Goal: Transaction & Acquisition: Download file/media

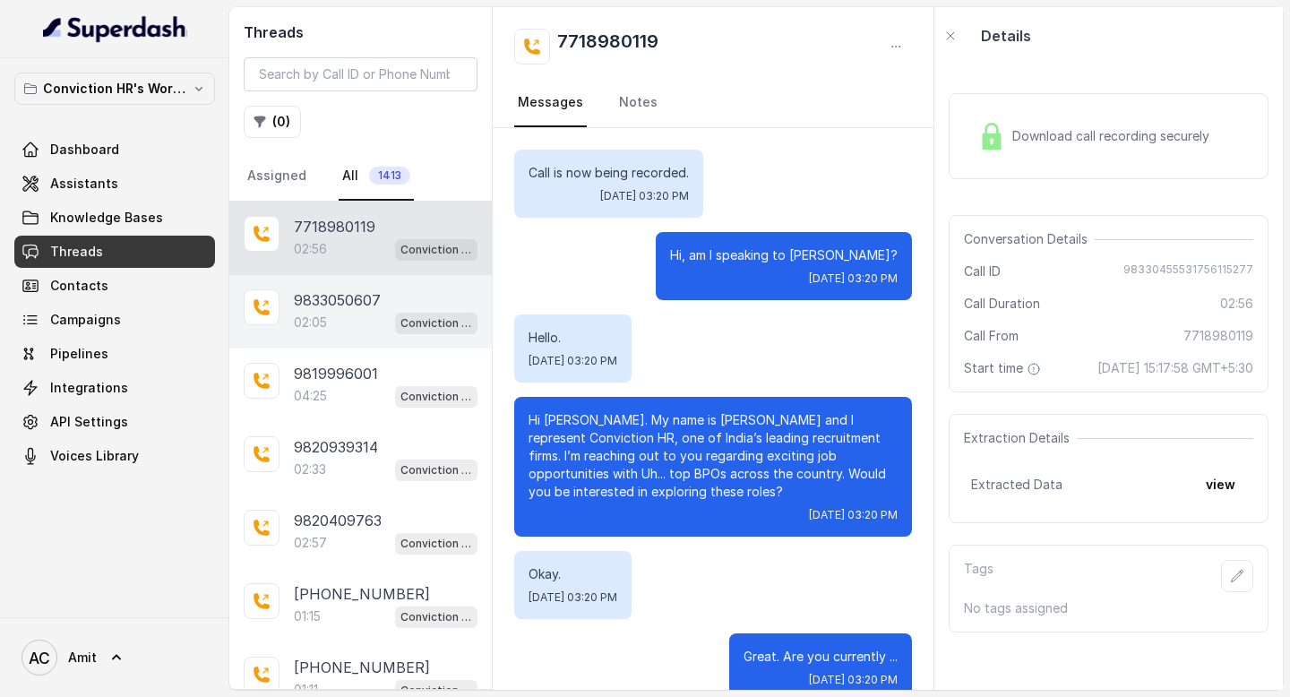
scroll to position [2627, 0]
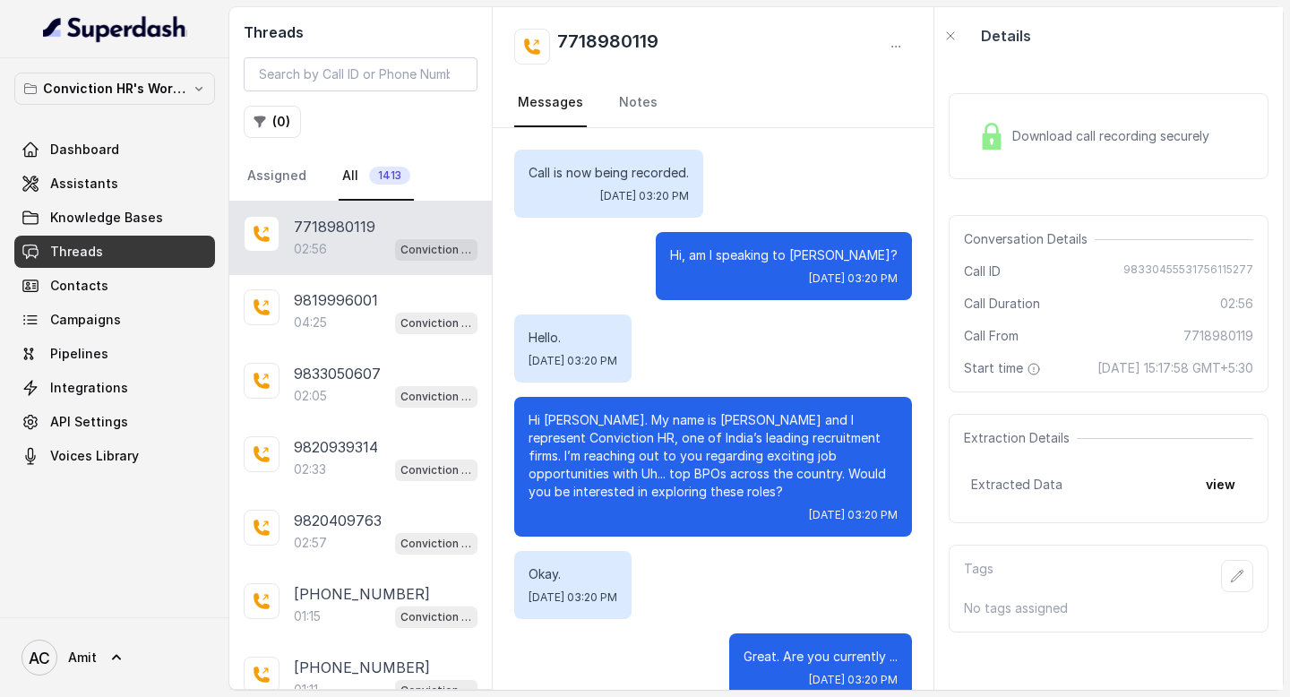
scroll to position [2627, 0]
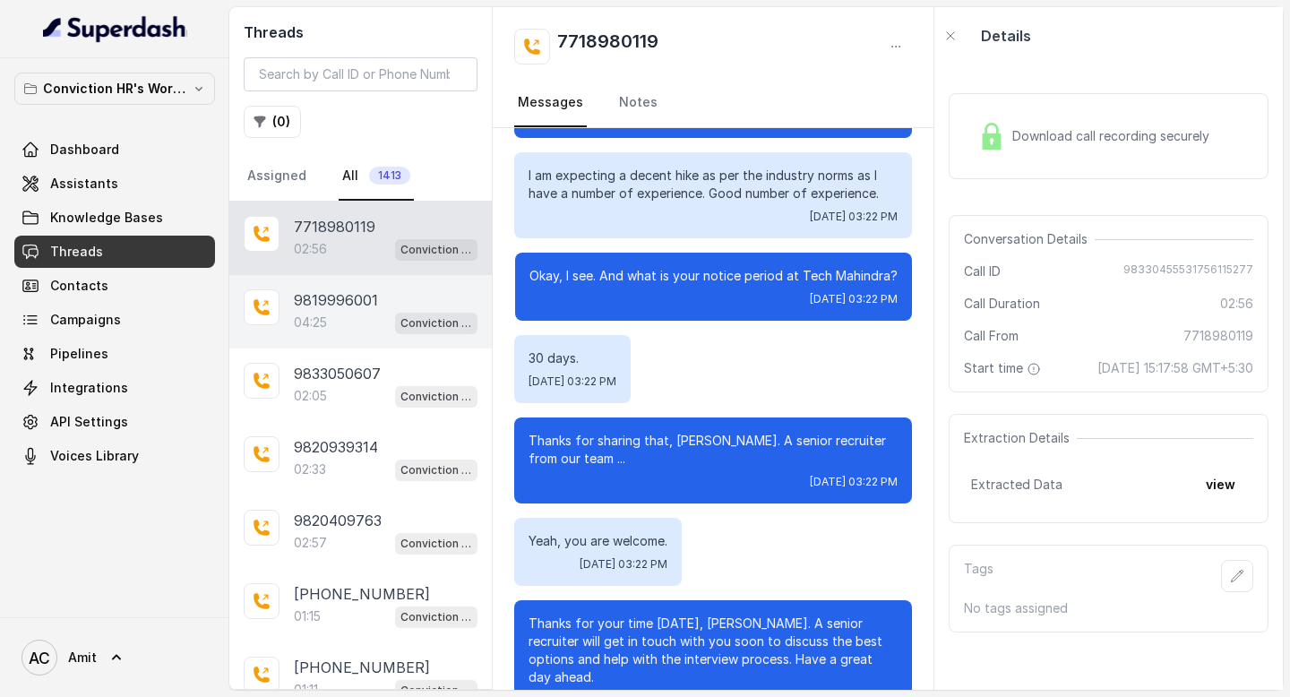
click at [309, 315] on p "04:25" at bounding box center [310, 322] width 33 height 18
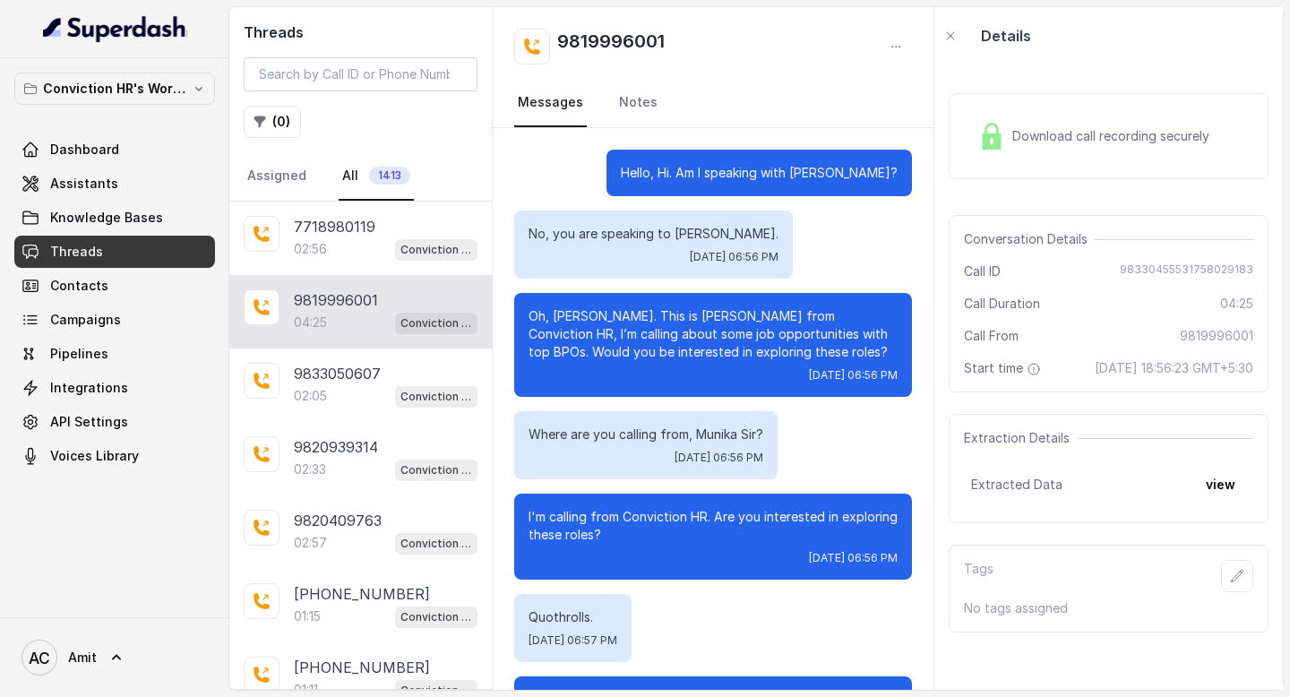
scroll to position [4450, 0]
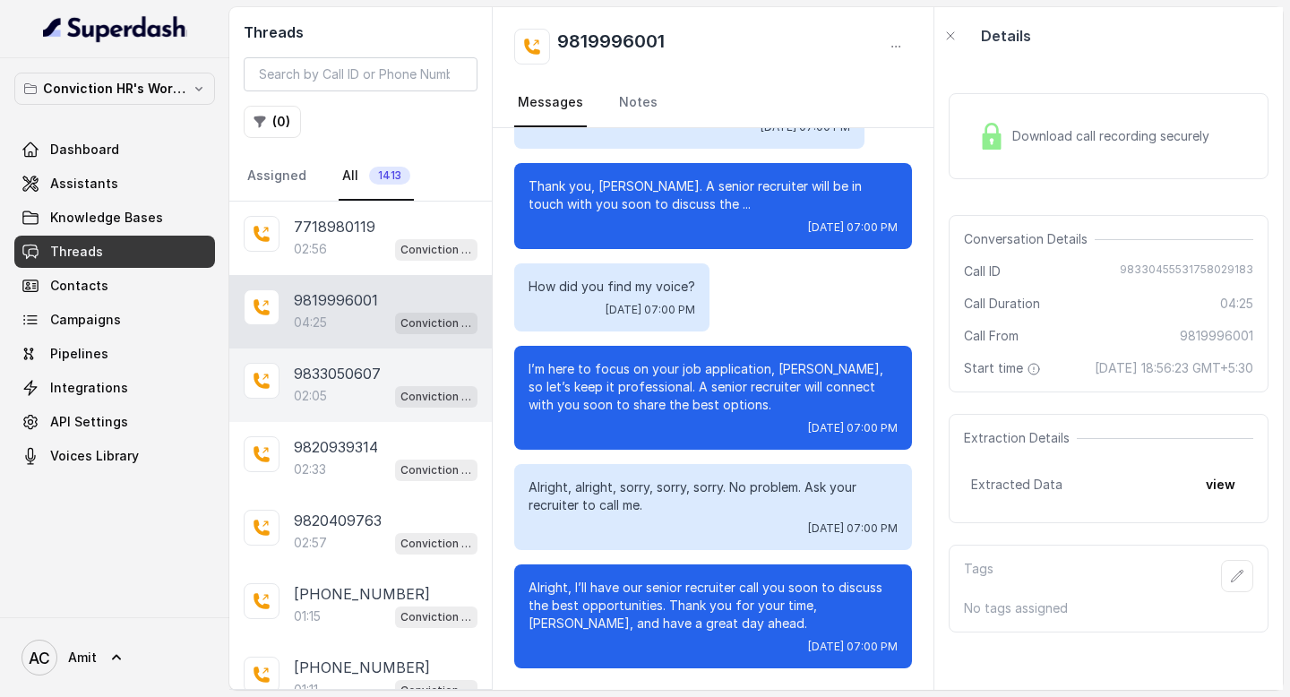
click at [334, 374] on p "9833050607" at bounding box center [337, 373] width 87 height 21
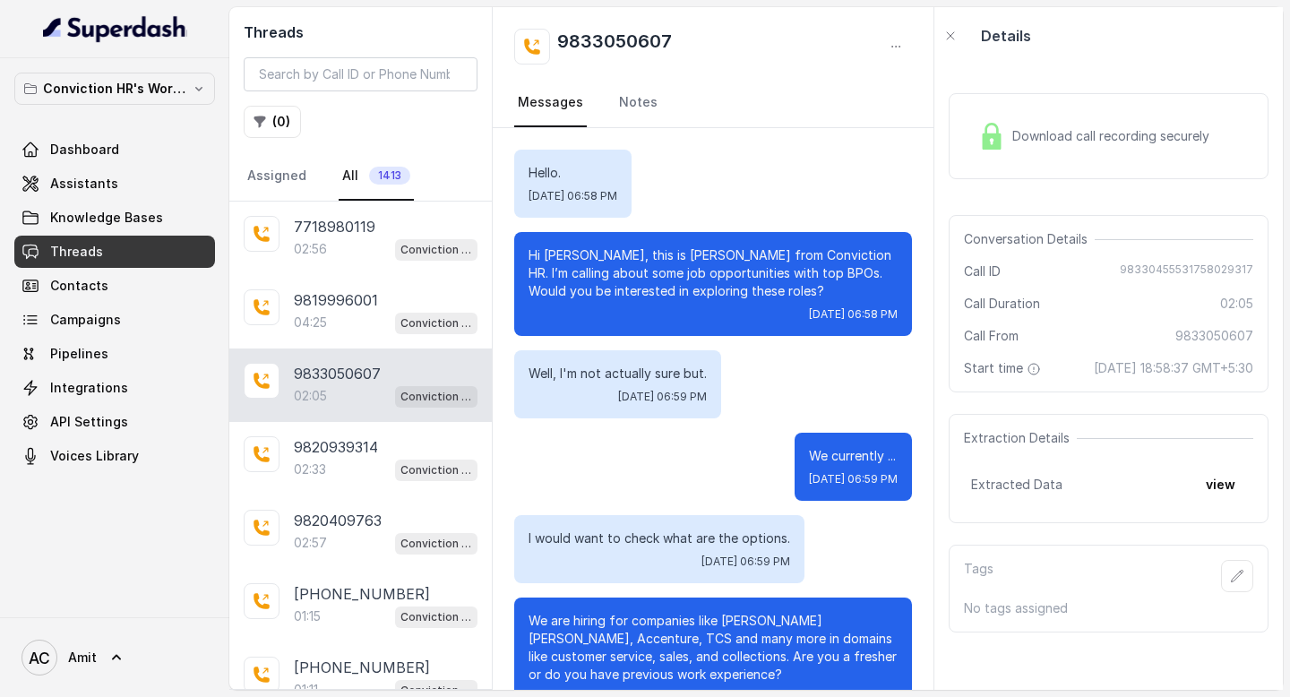
scroll to position [1437, 0]
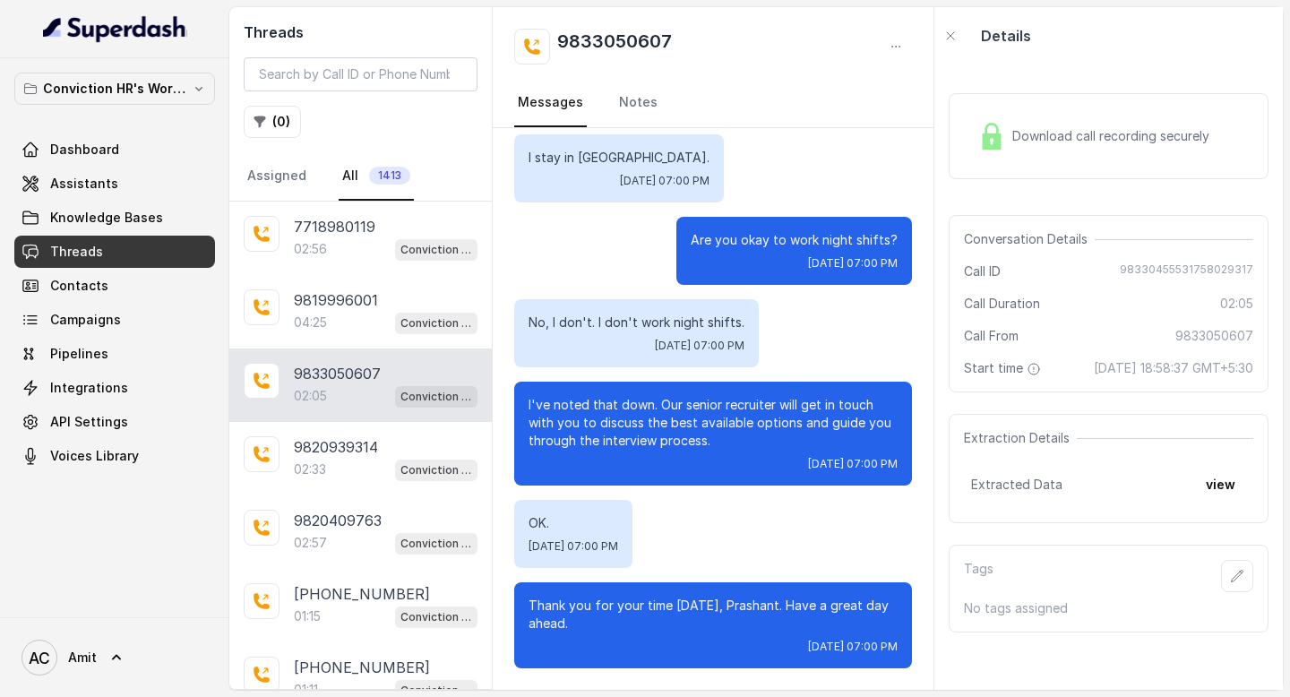
click at [1114, 111] on div "Download call recording securely" at bounding box center [1108, 136] width 320 height 86
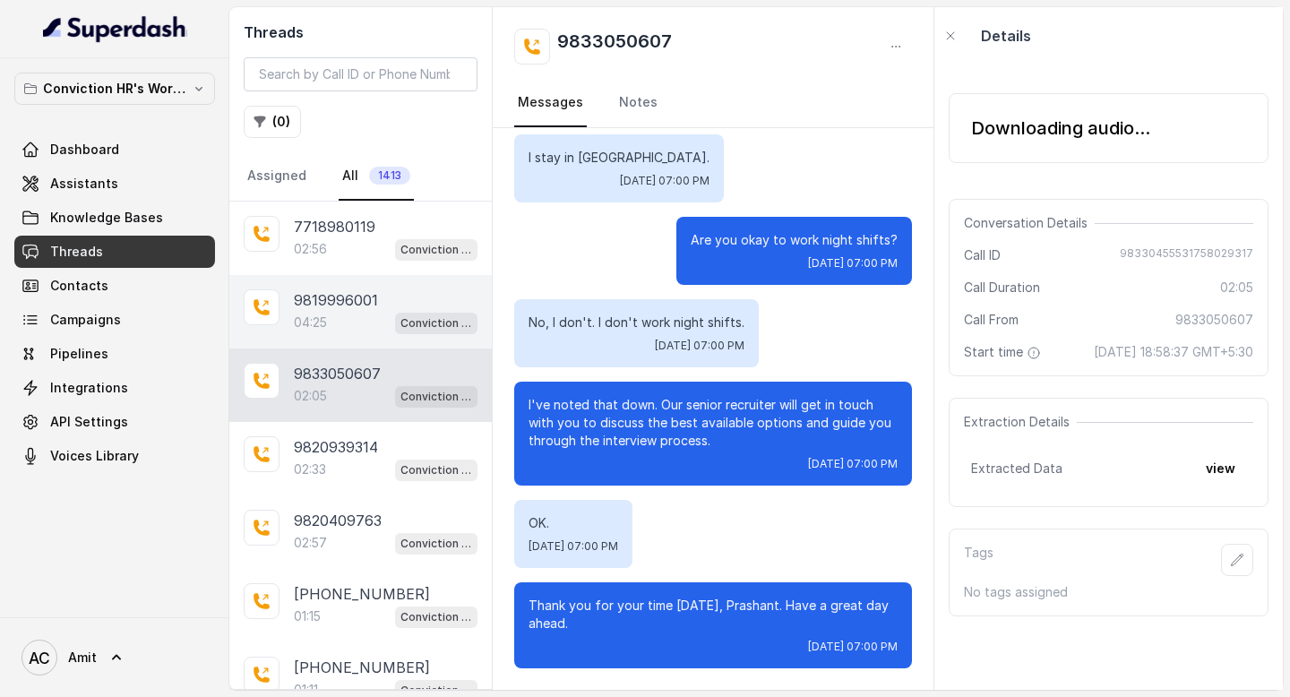
click at [356, 311] on div "04:25 Conviction HR Outbound Assistant" at bounding box center [386, 322] width 184 height 23
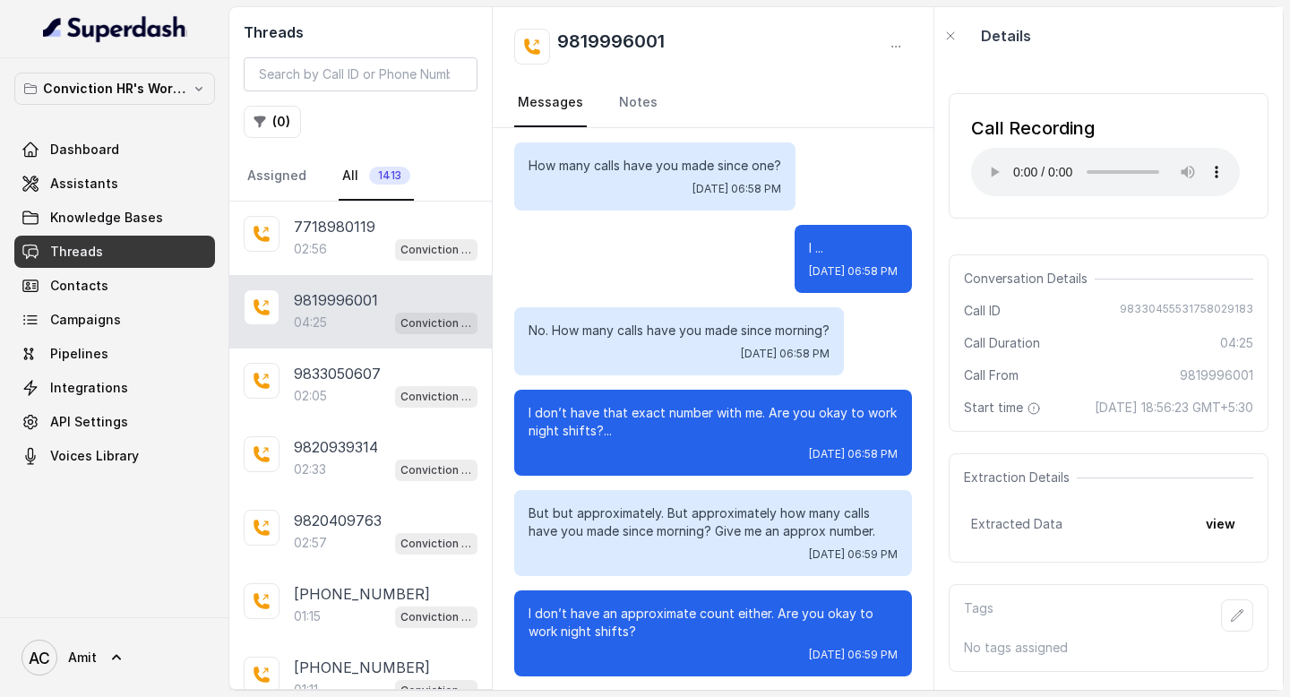
scroll to position [2341, 0]
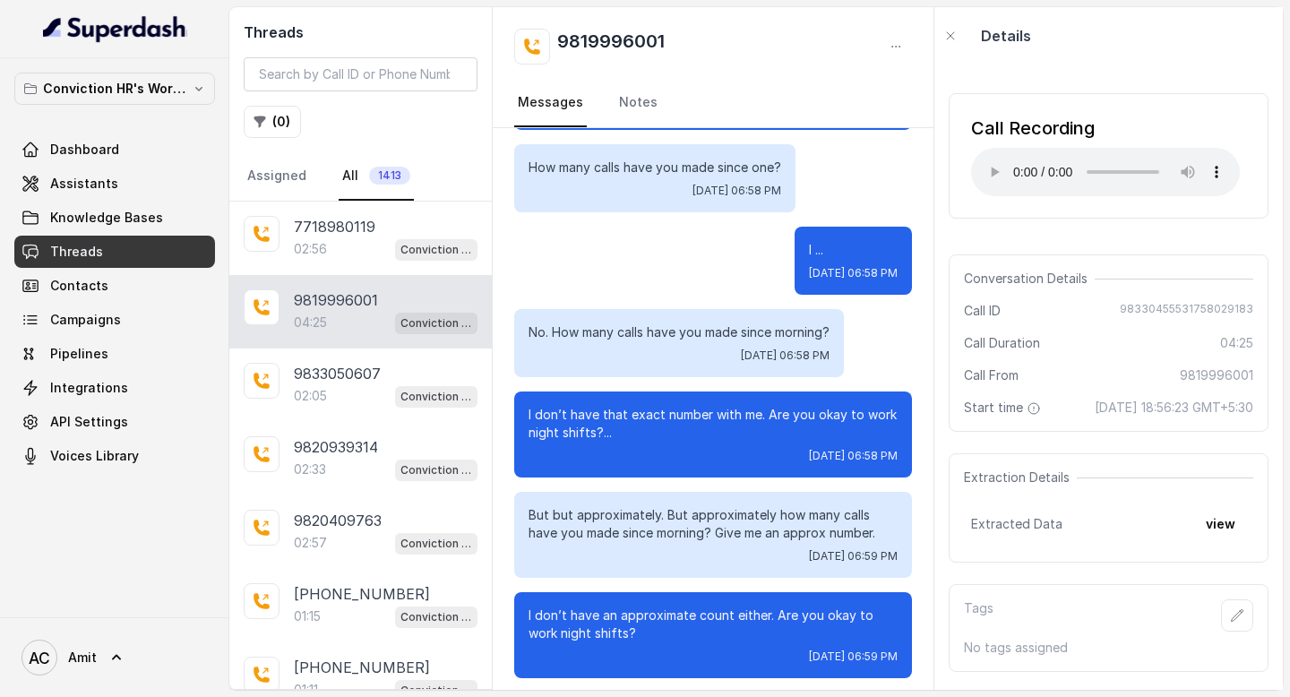
click at [351, 313] on div "04:25 Conviction HR Outbound Assistant" at bounding box center [386, 322] width 184 height 23
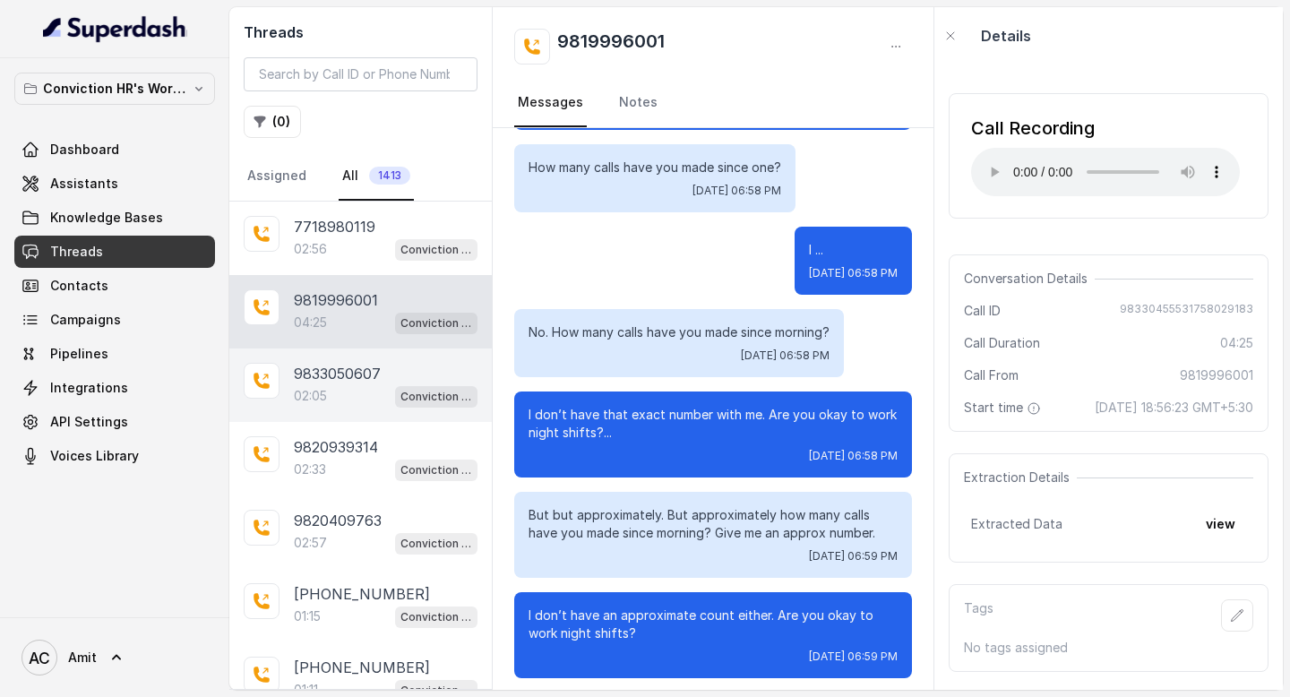
click at [313, 392] on p "02:05" at bounding box center [310, 396] width 33 height 18
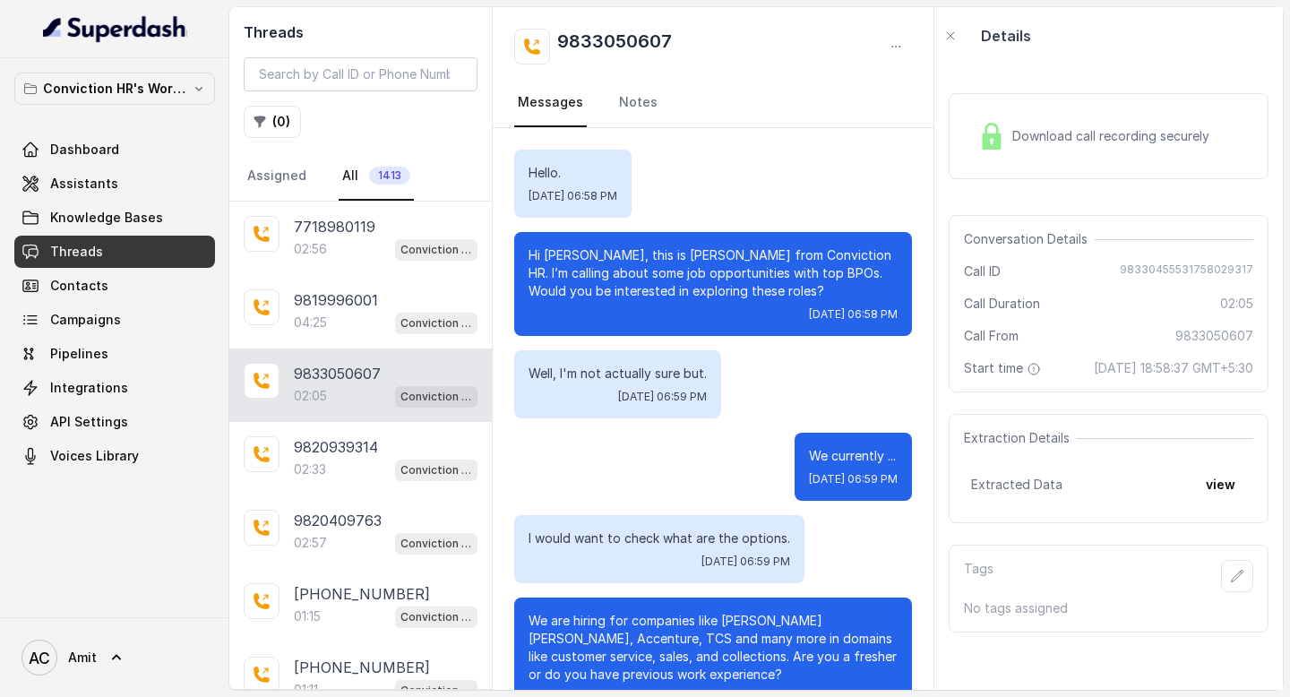
scroll to position [1437, 0]
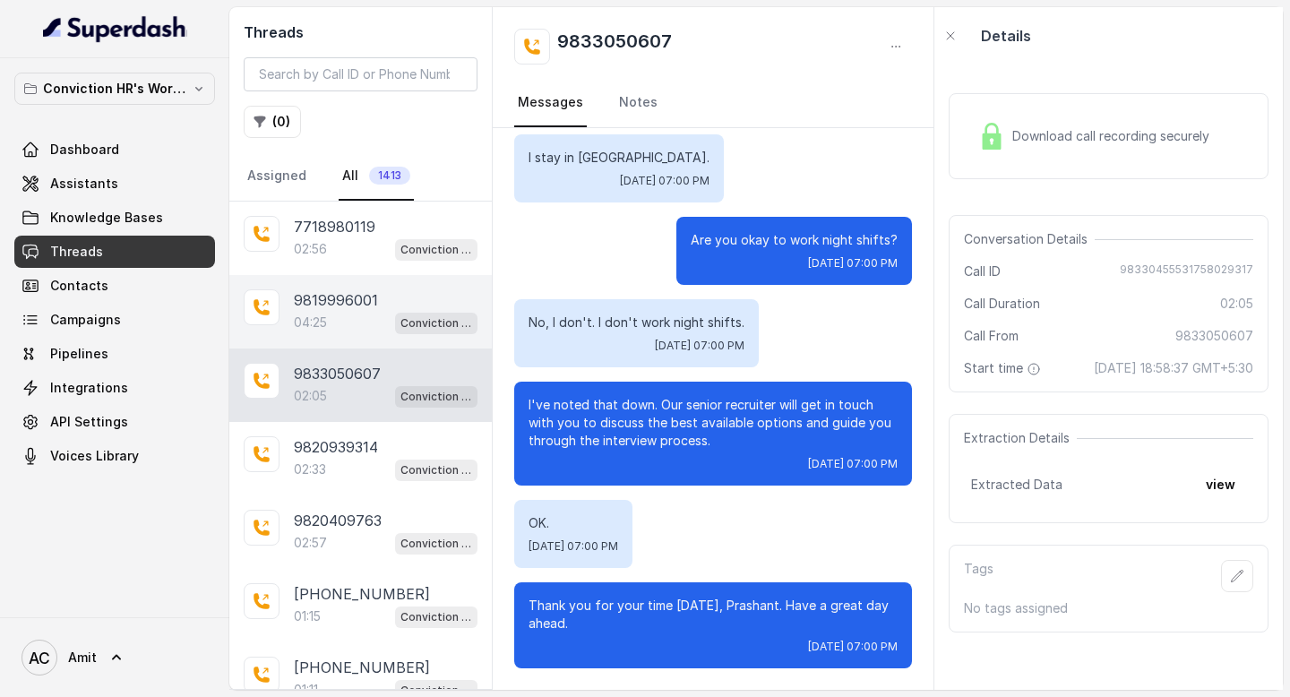
click at [331, 328] on div "04:25 Conviction HR Outbound Assistant" at bounding box center [386, 322] width 184 height 23
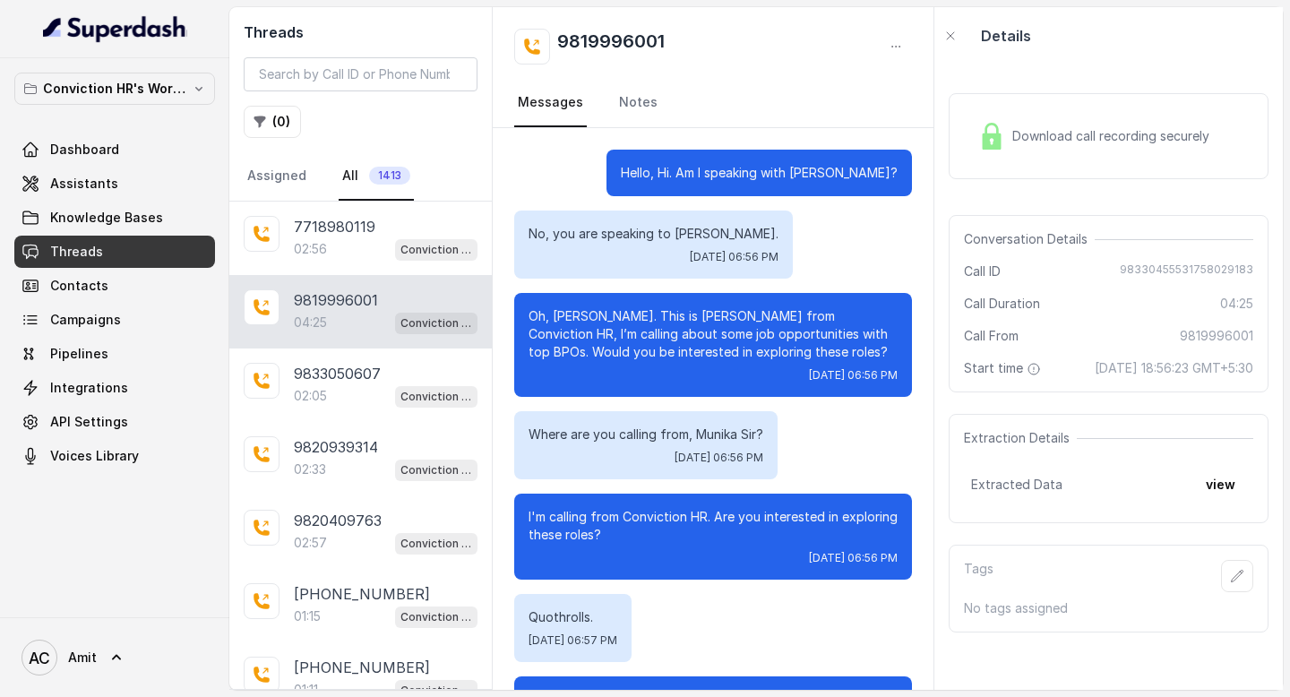
scroll to position [4450, 0]
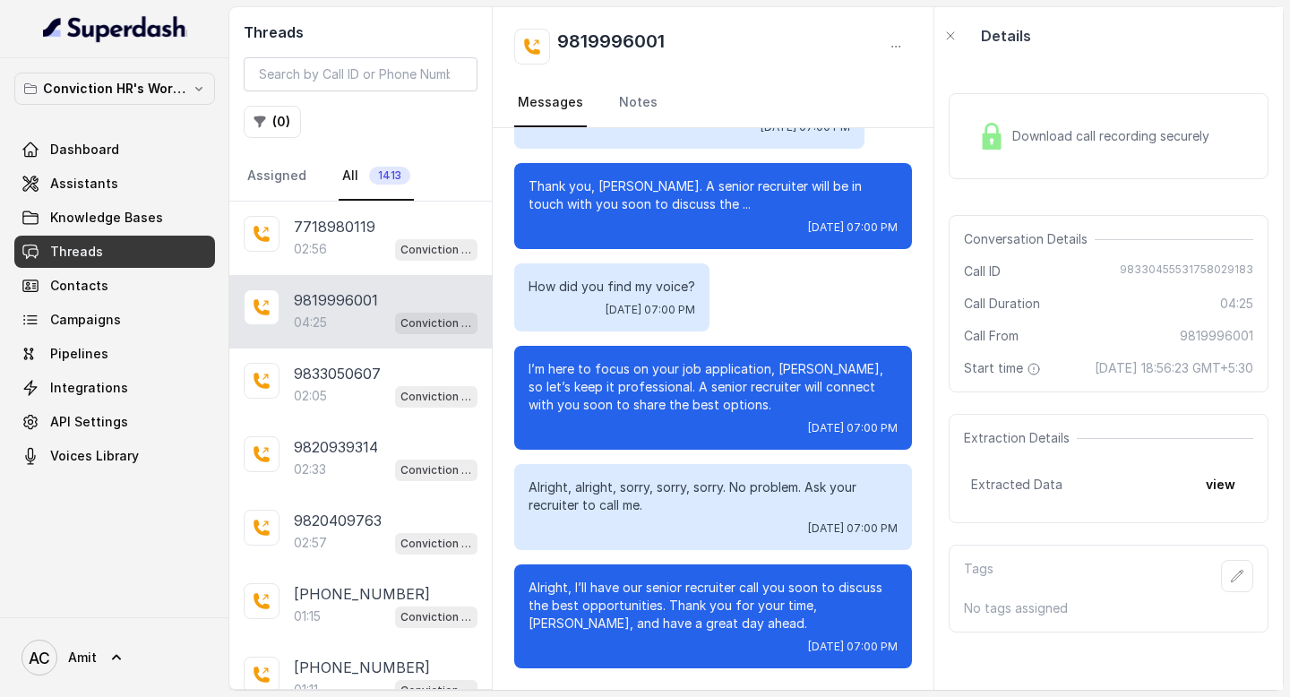
click at [1129, 119] on div "Download call recording securely" at bounding box center [1093, 136] width 245 height 41
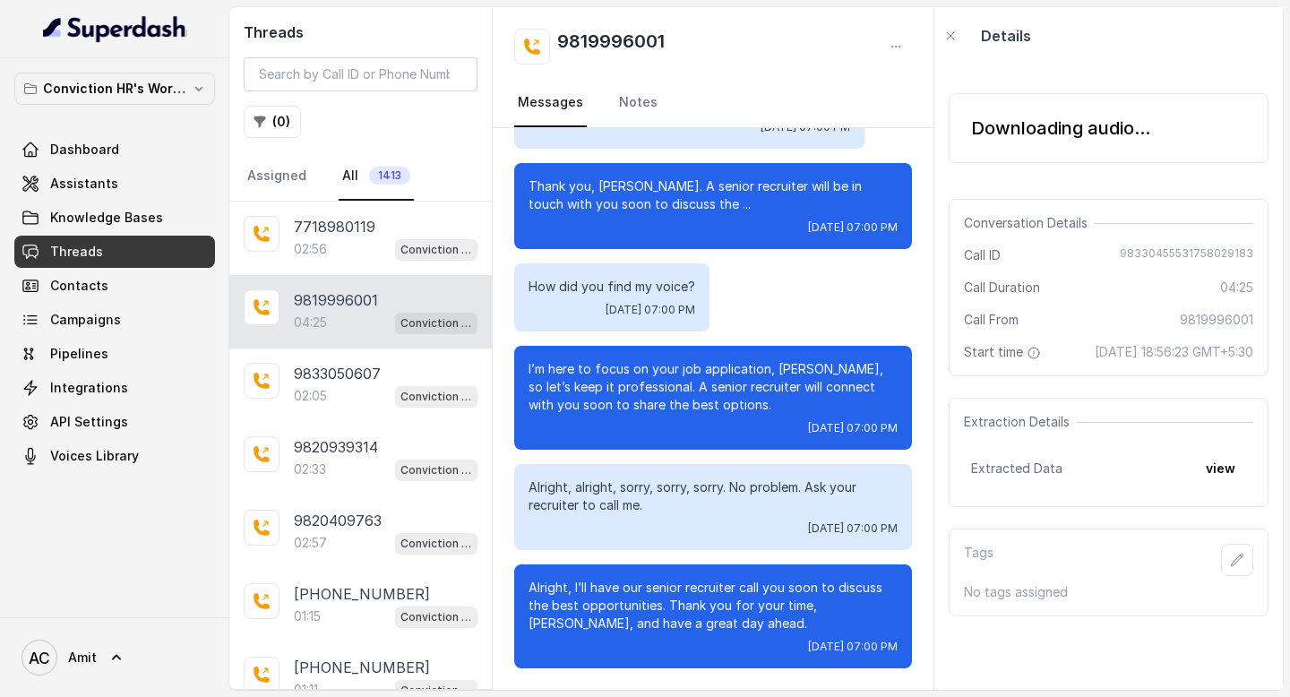
click at [1153, 47] on div "Details" at bounding box center [1108, 35] width 348 height 57
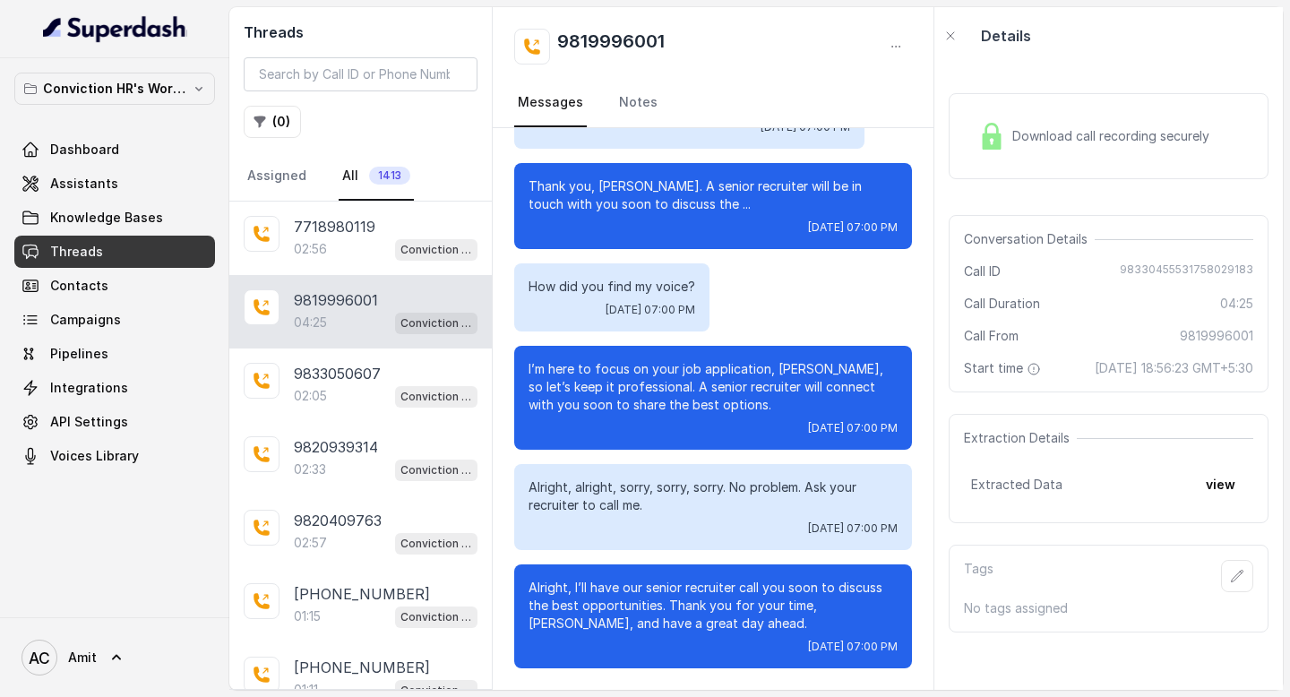
click at [323, 318] on p "04:25" at bounding box center [310, 322] width 33 height 18
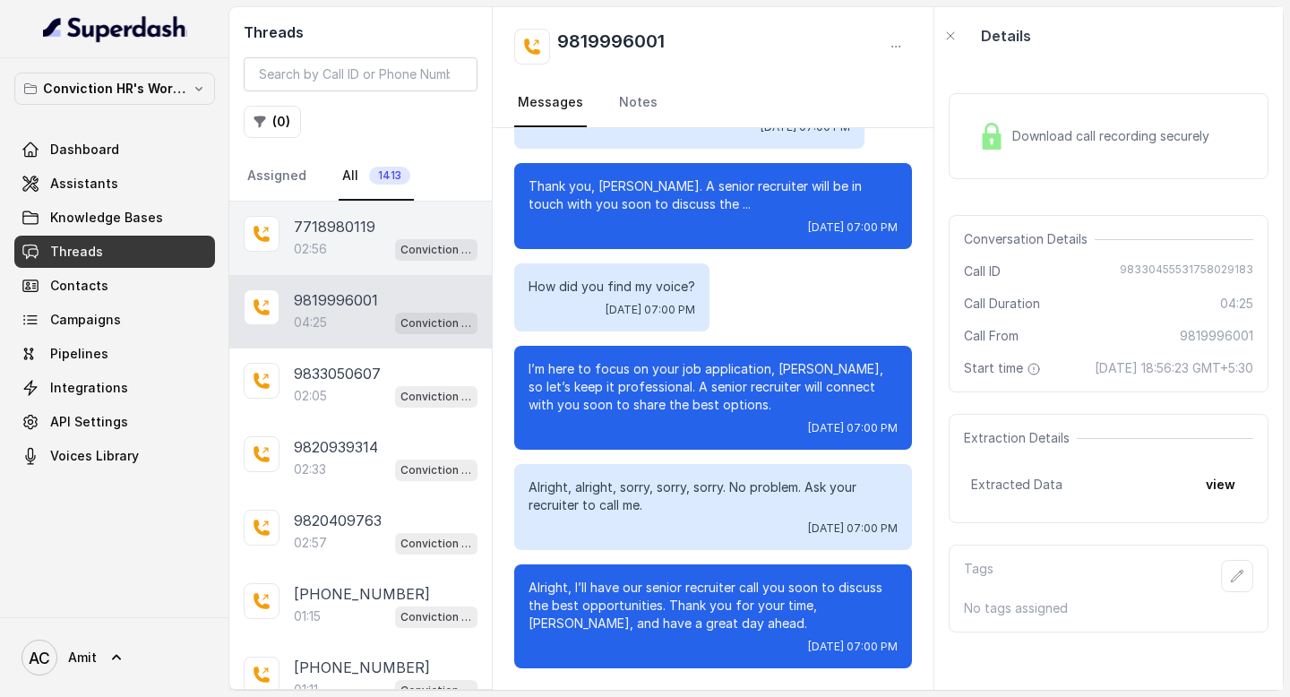
click at [316, 258] on div "02:56 Conviction HR Outbound Assistant" at bounding box center [386, 248] width 184 height 23
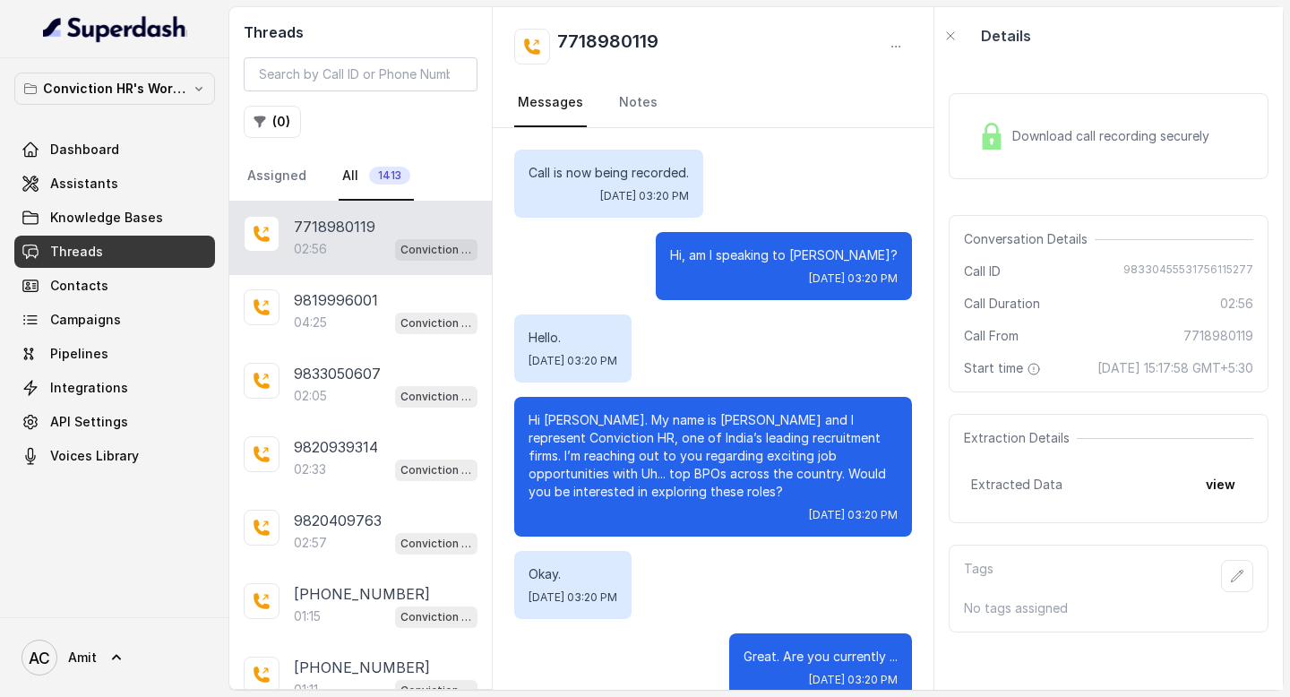
scroll to position [2627, 0]
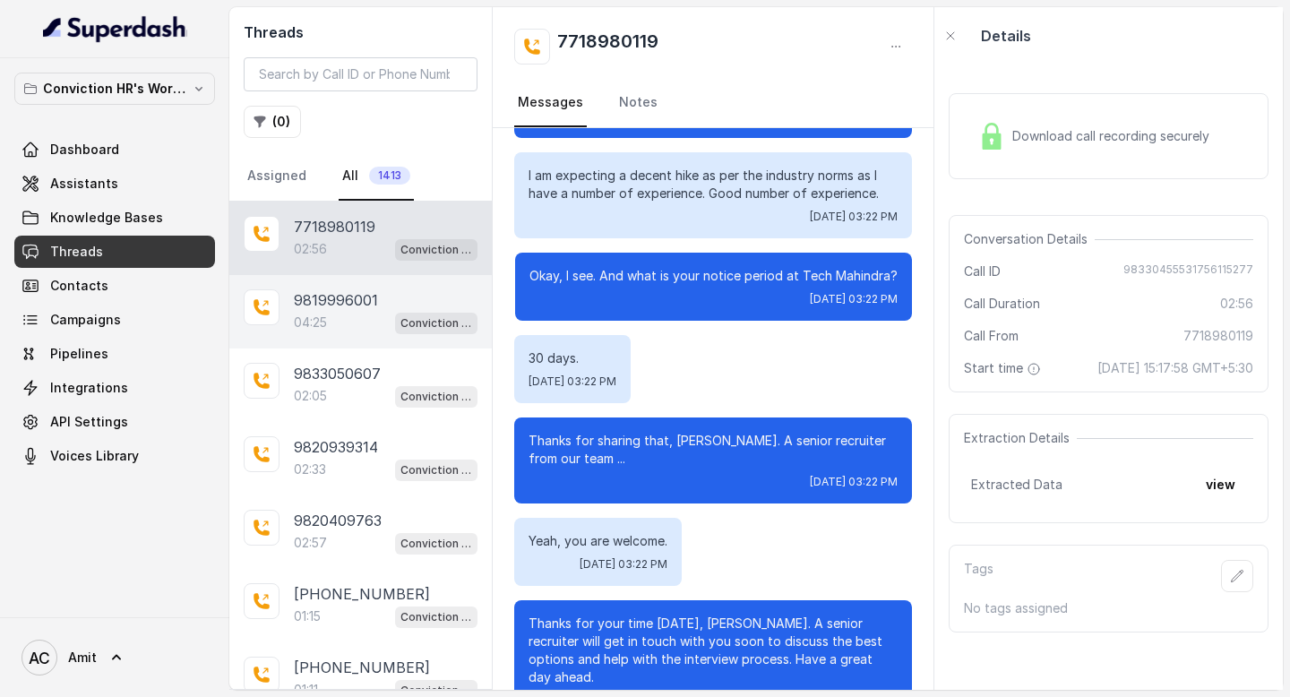
click at [319, 301] on p "9819996001" at bounding box center [336, 299] width 84 height 21
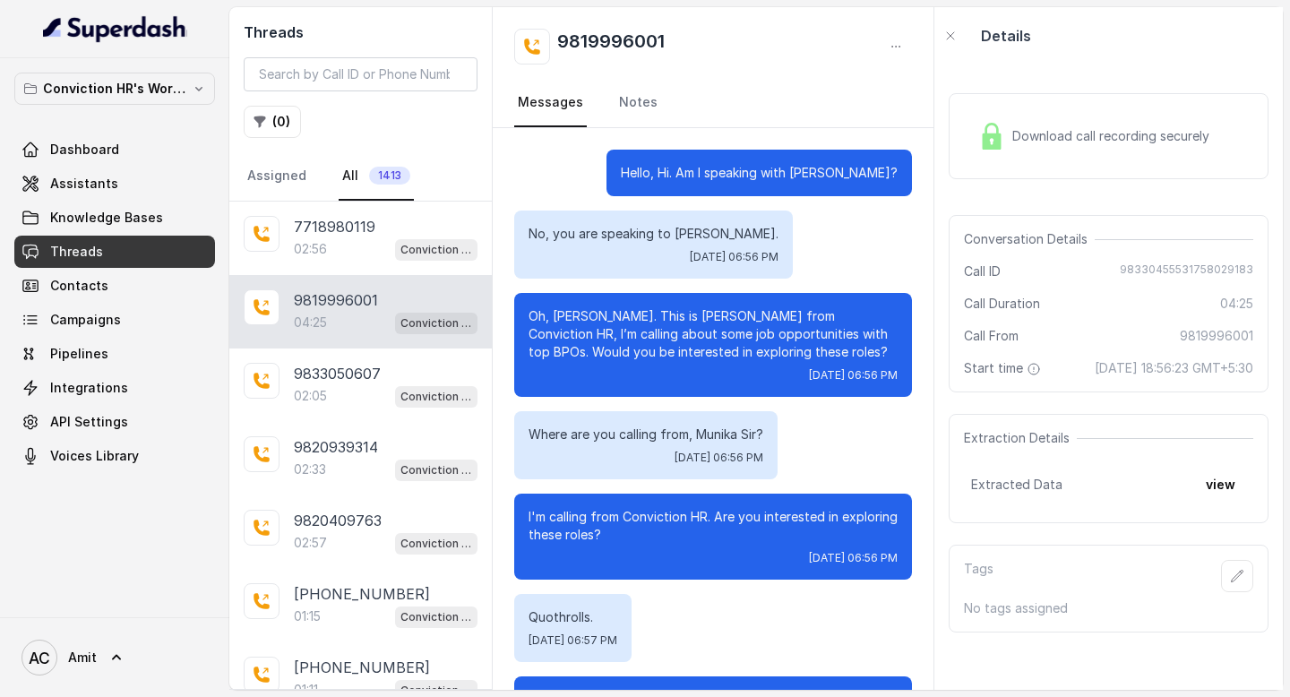
scroll to position [4450, 0]
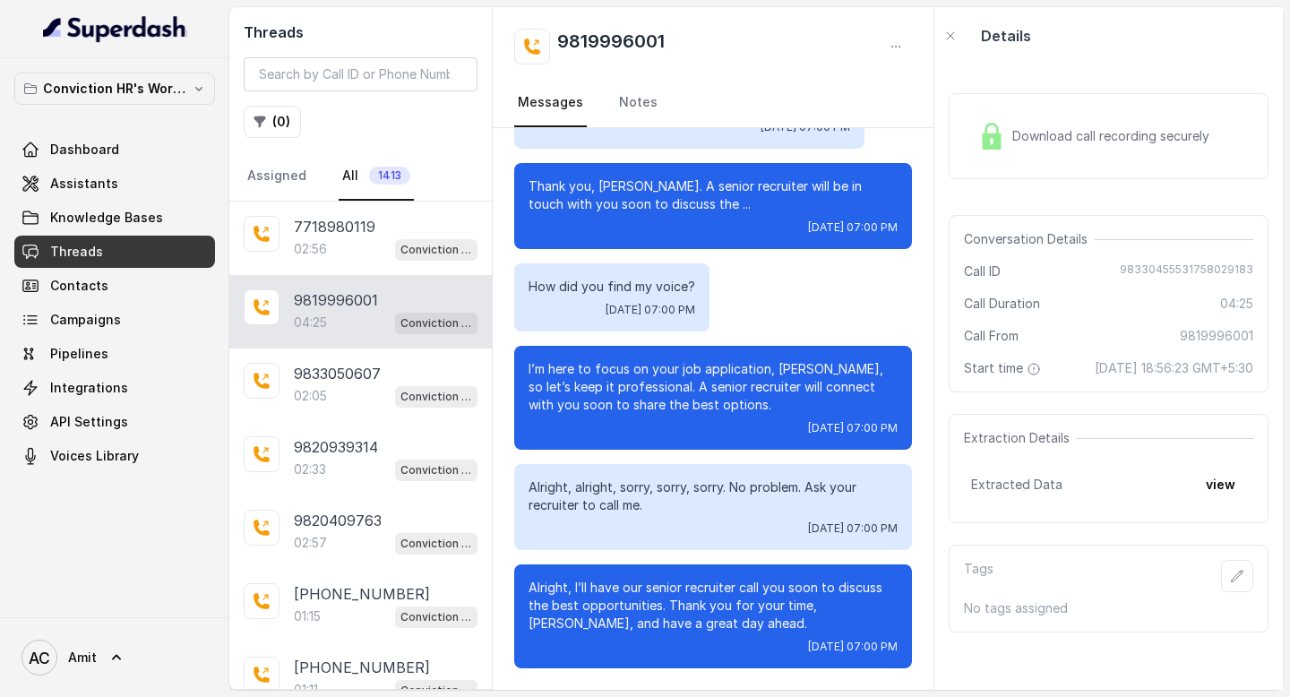
click at [1088, 150] on div "Download call recording securely" at bounding box center [1093, 136] width 245 height 41
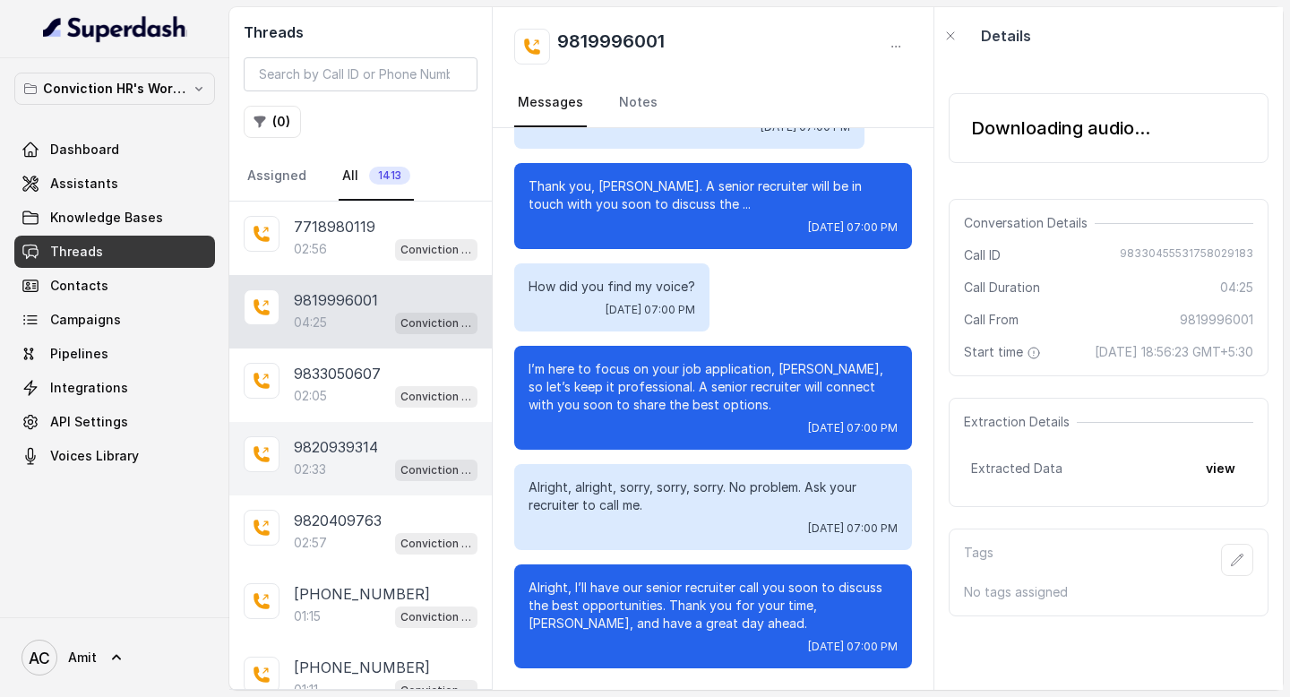
click at [331, 459] on div "02:33 Conviction HR Outbound Assistant" at bounding box center [386, 469] width 184 height 23
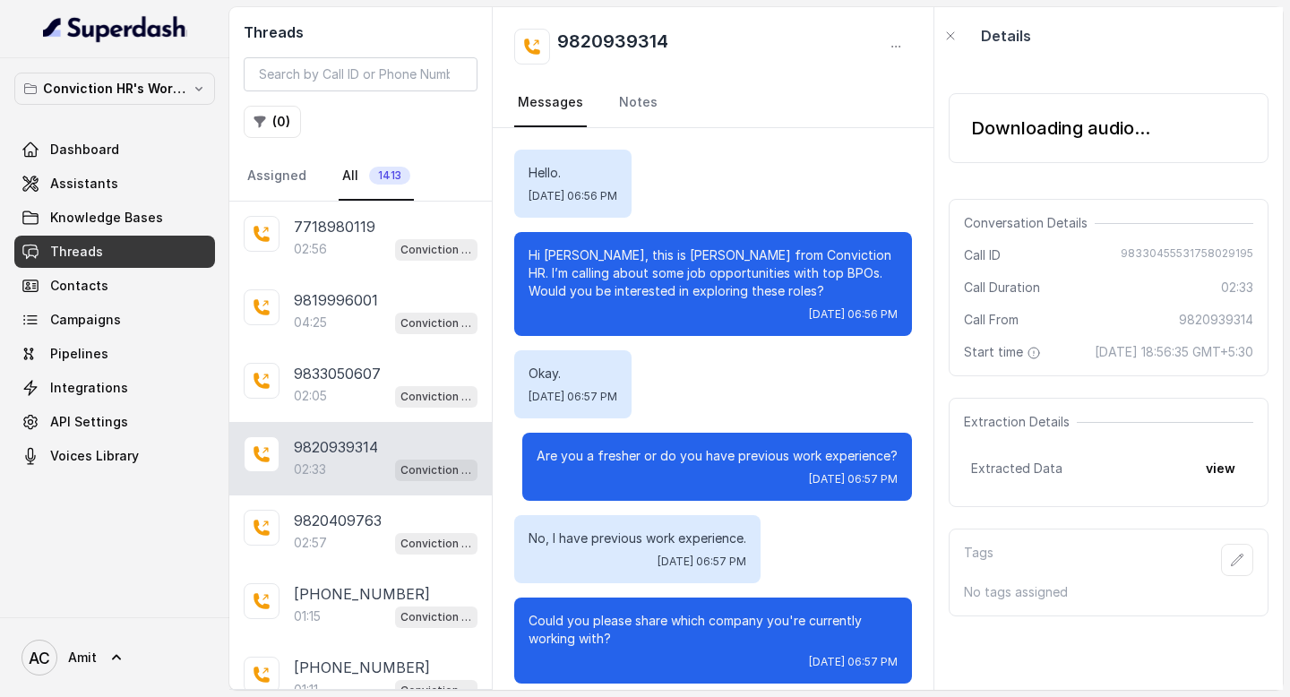
scroll to position [2078, 0]
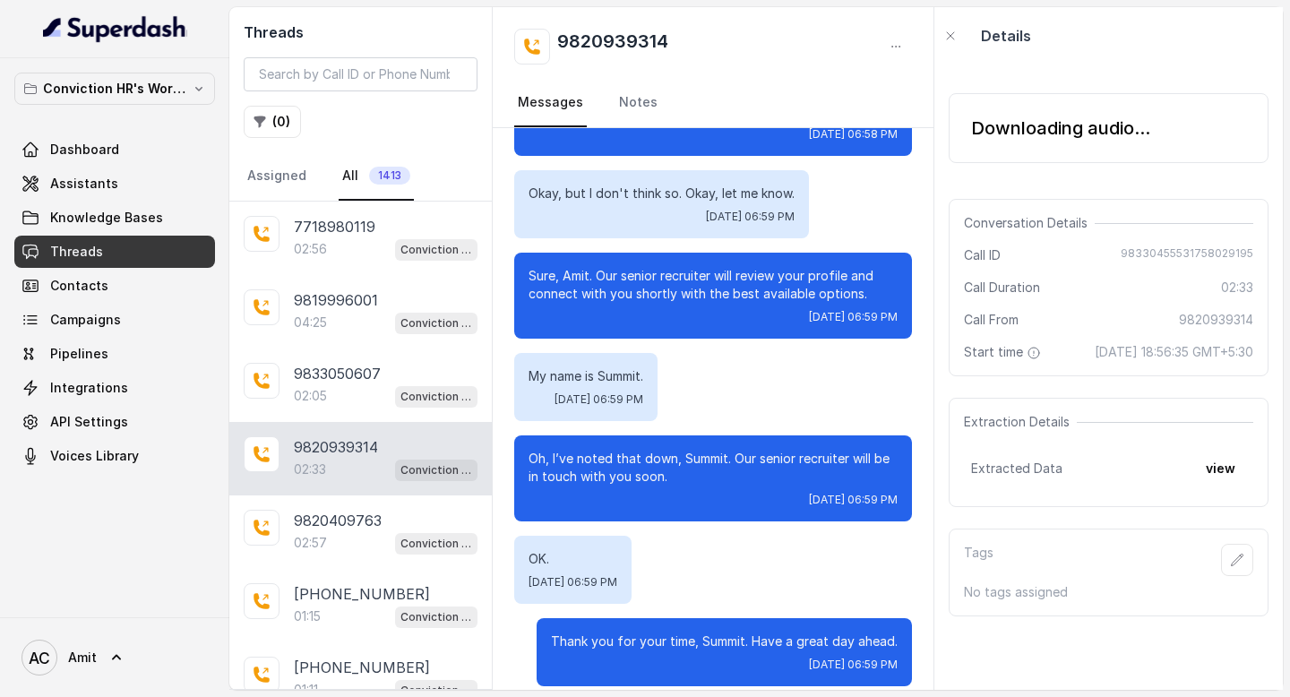
click at [1015, 156] on div "Downloading audio..." at bounding box center [1108, 128] width 320 height 70
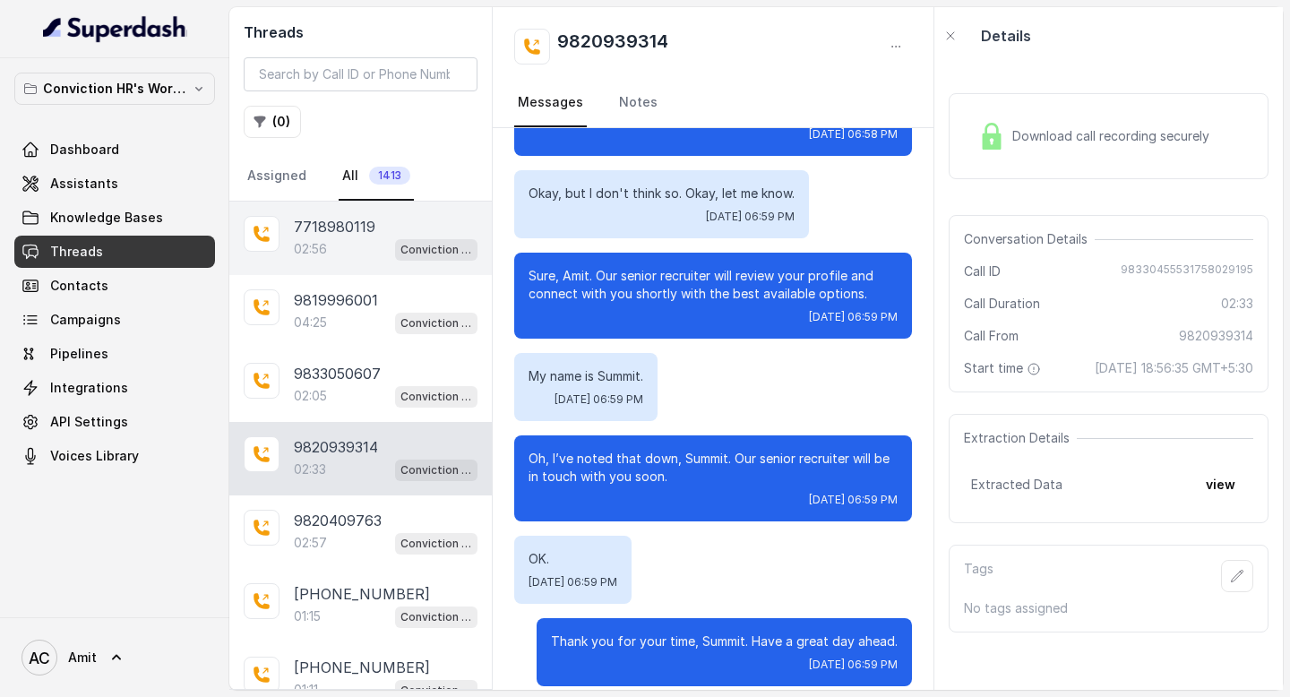
click at [352, 220] on p "7718980119" at bounding box center [334, 226] width 81 height 21
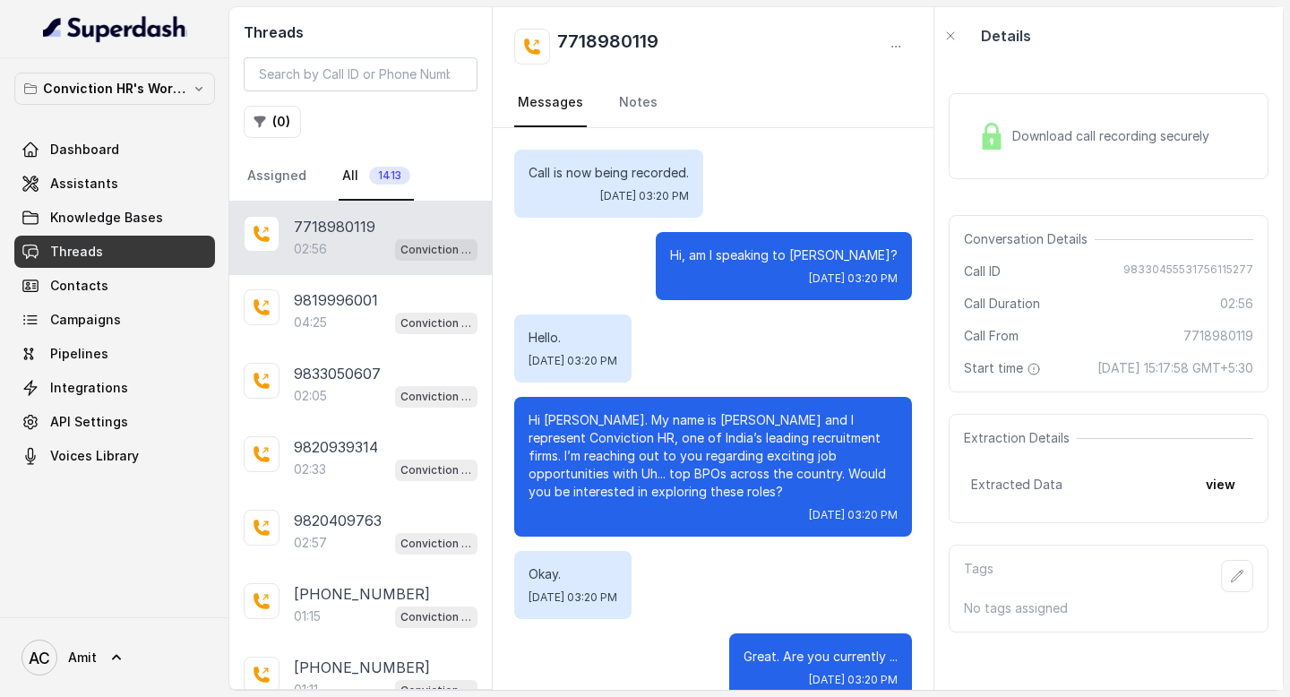
scroll to position [2627, 0]
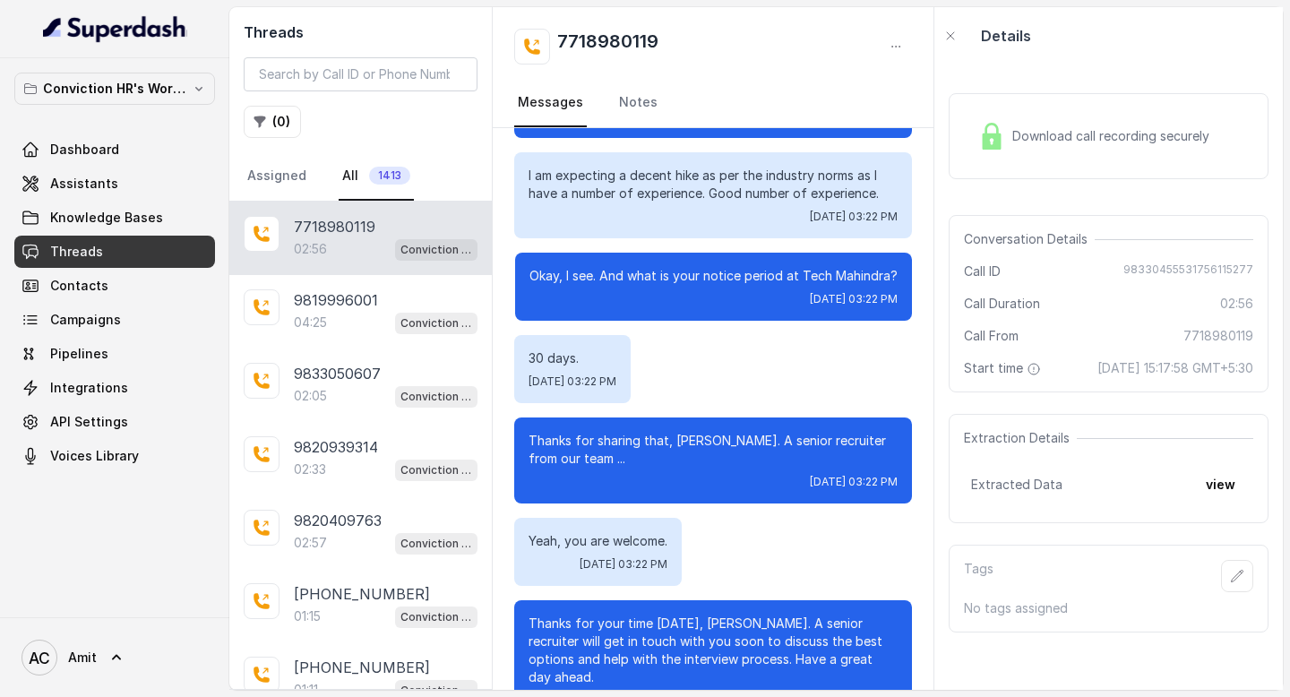
click at [341, 261] on div "7718980119 02:56 Conviction HR Outbound Assistant" at bounding box center [360, 237] width 262 height 73
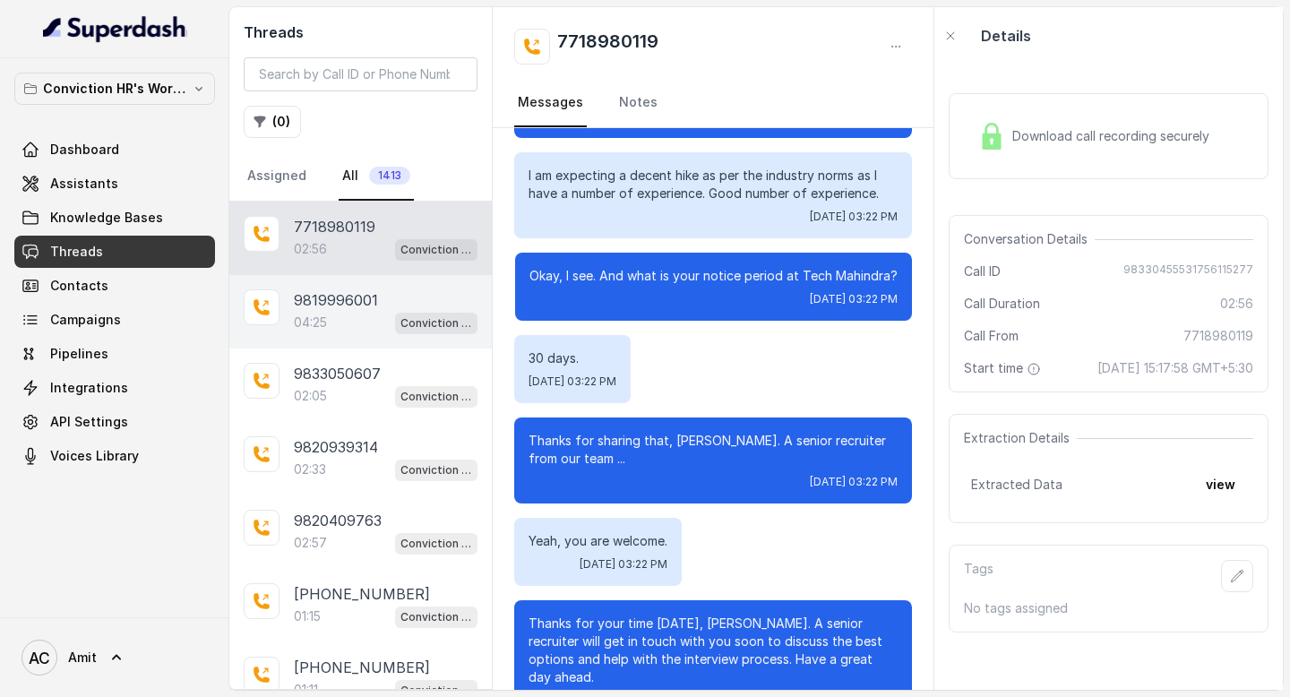
click at [347, 317] on div "04:25 Conviction HR Outbound Assistant" at bounding box center [386, 322] width 184 height 23
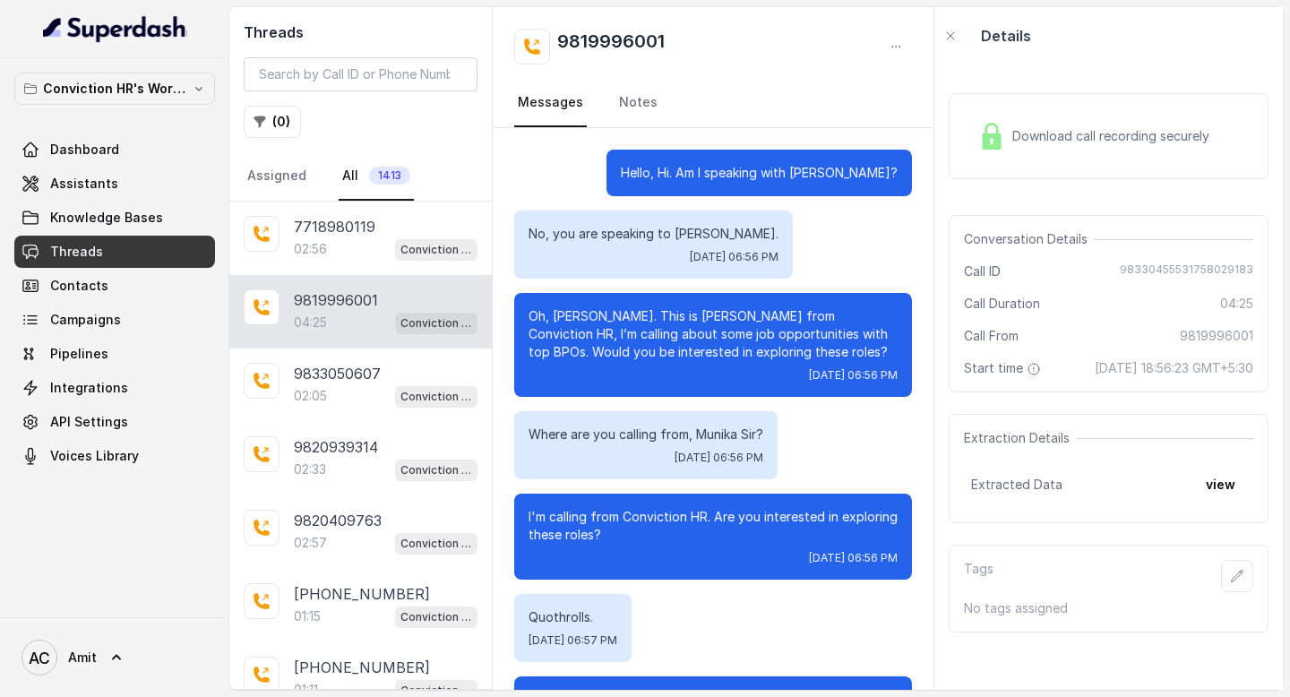
scroll to position [4450, 0]
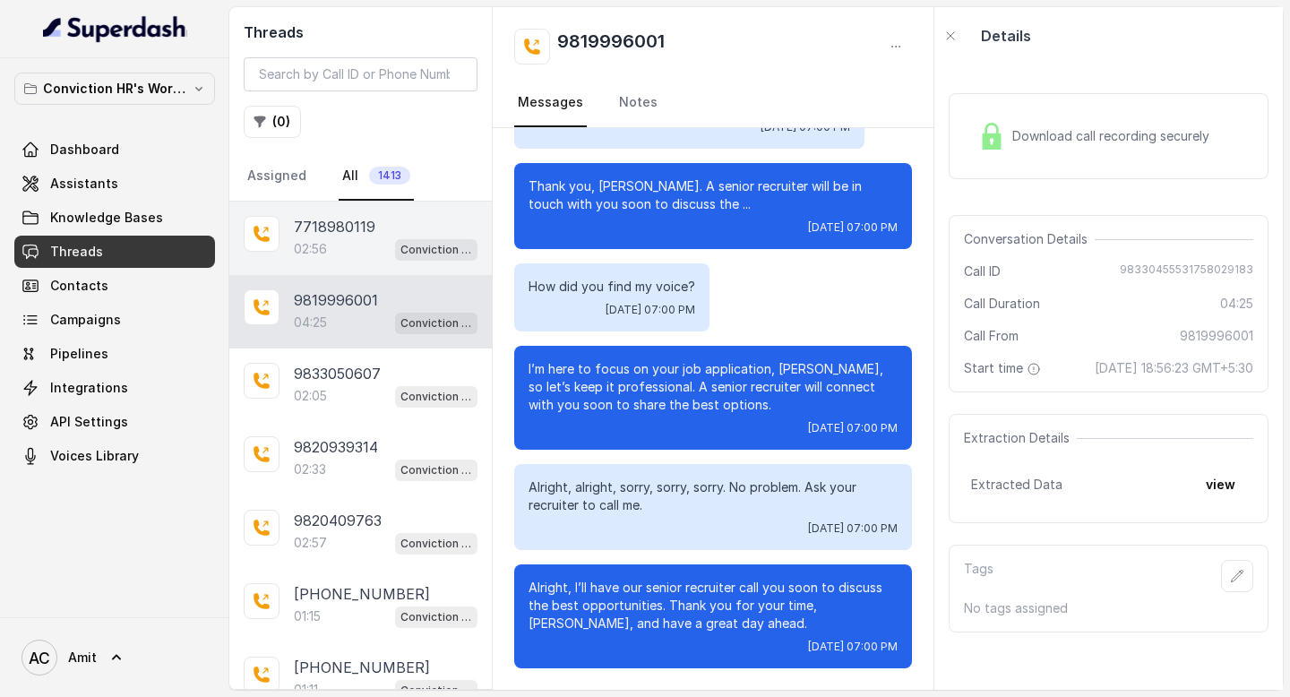
click at [347, 242] on div "02:56 Conviction HR Outbound Assistant" at bounding box center [386, 248] width 184 height 23
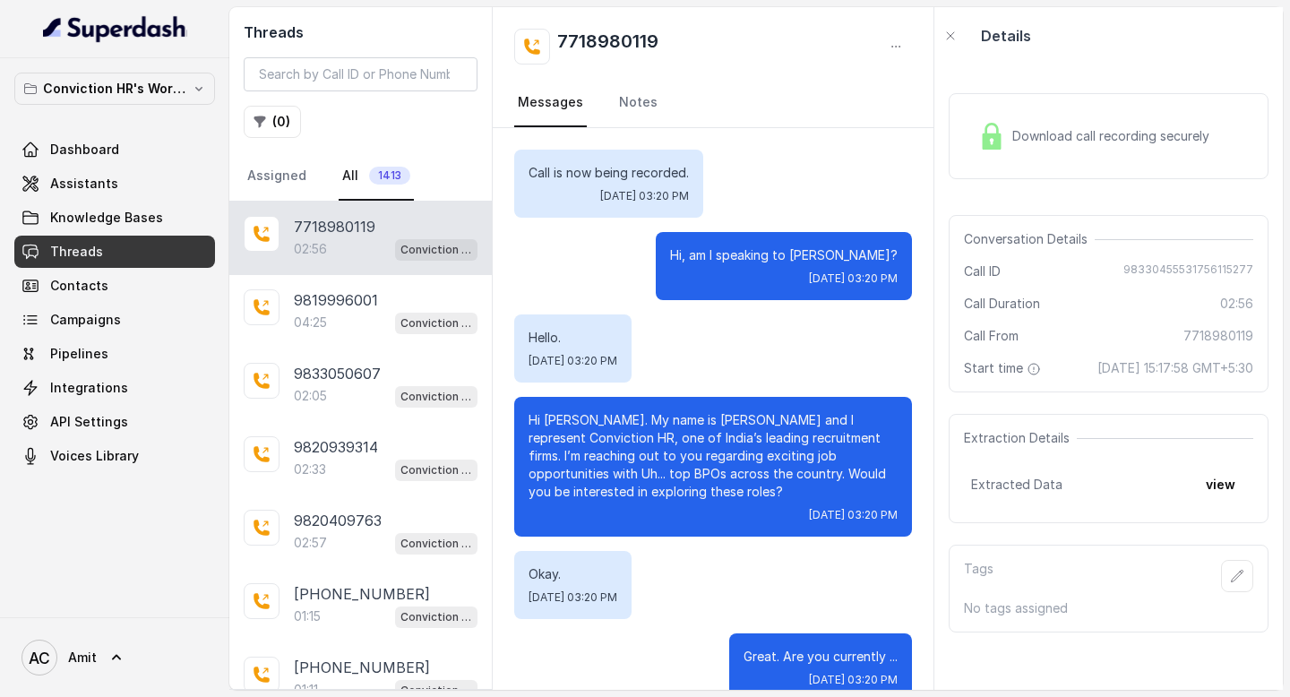
scroll to position [2627, 0]
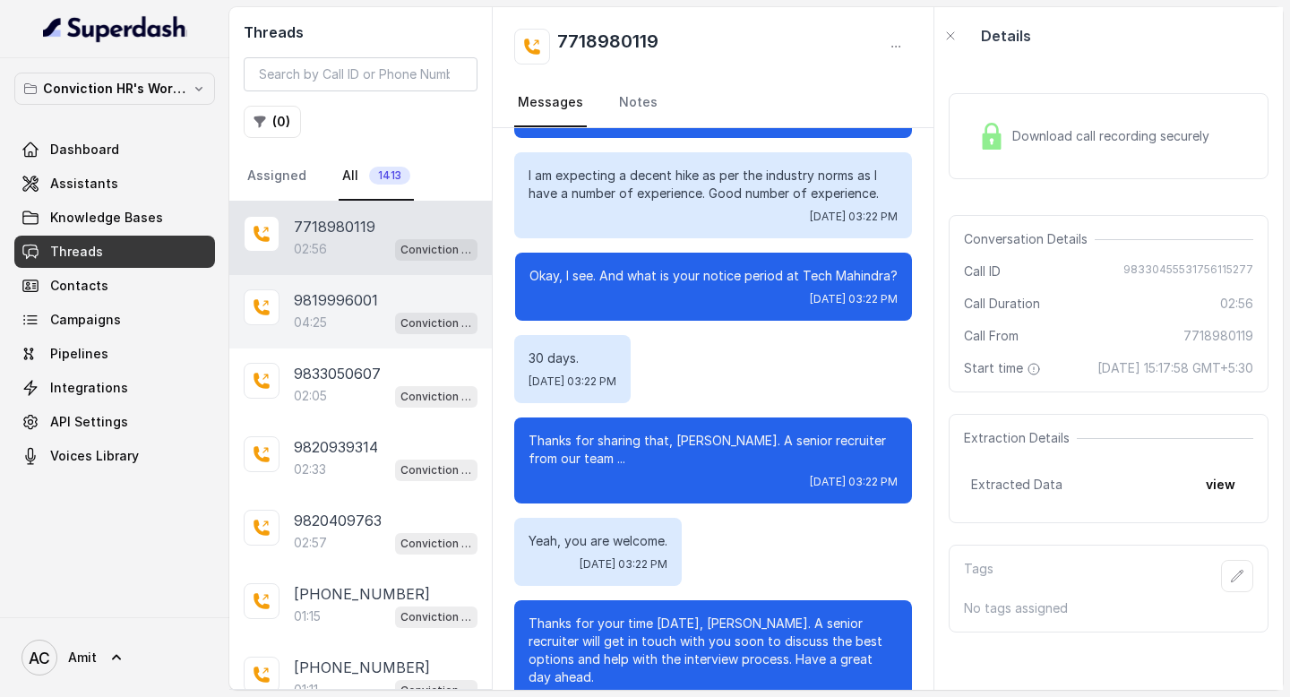
click at [338, 320] on div "04:25 Conviction HR Outbound Assistant" at bounding box center [386, 322] width 184 height 23
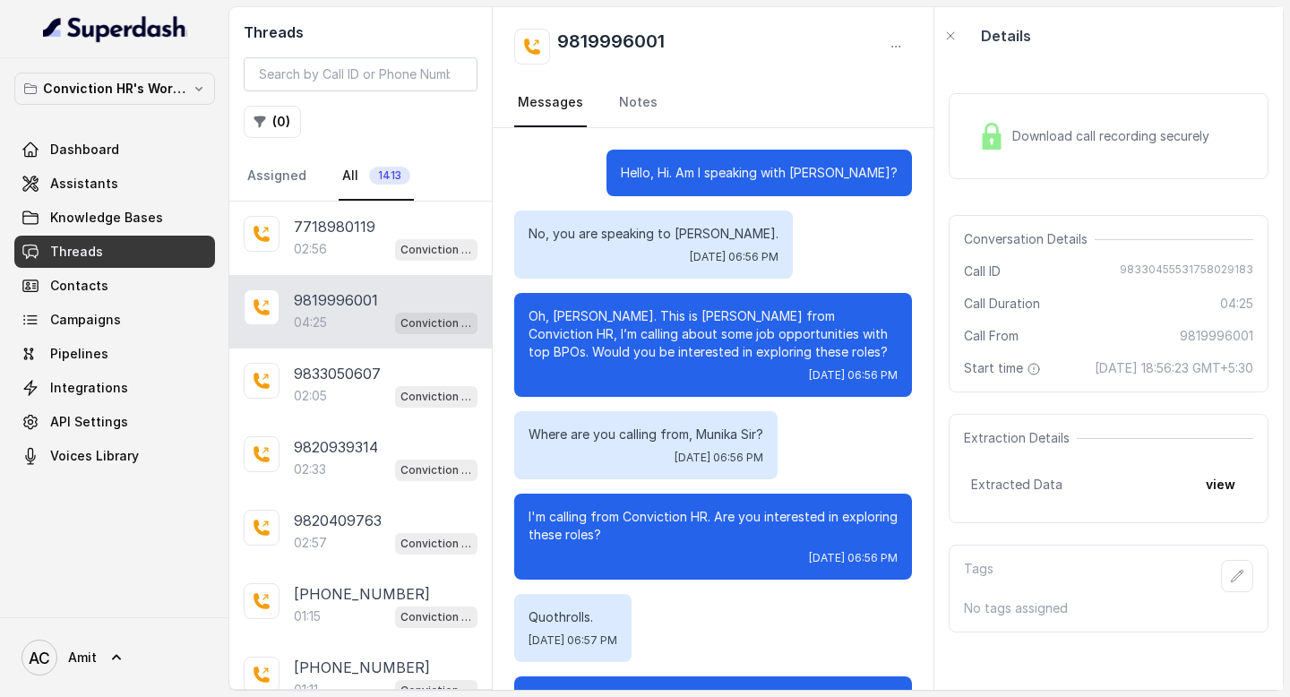
scroll to position [4450, 0]
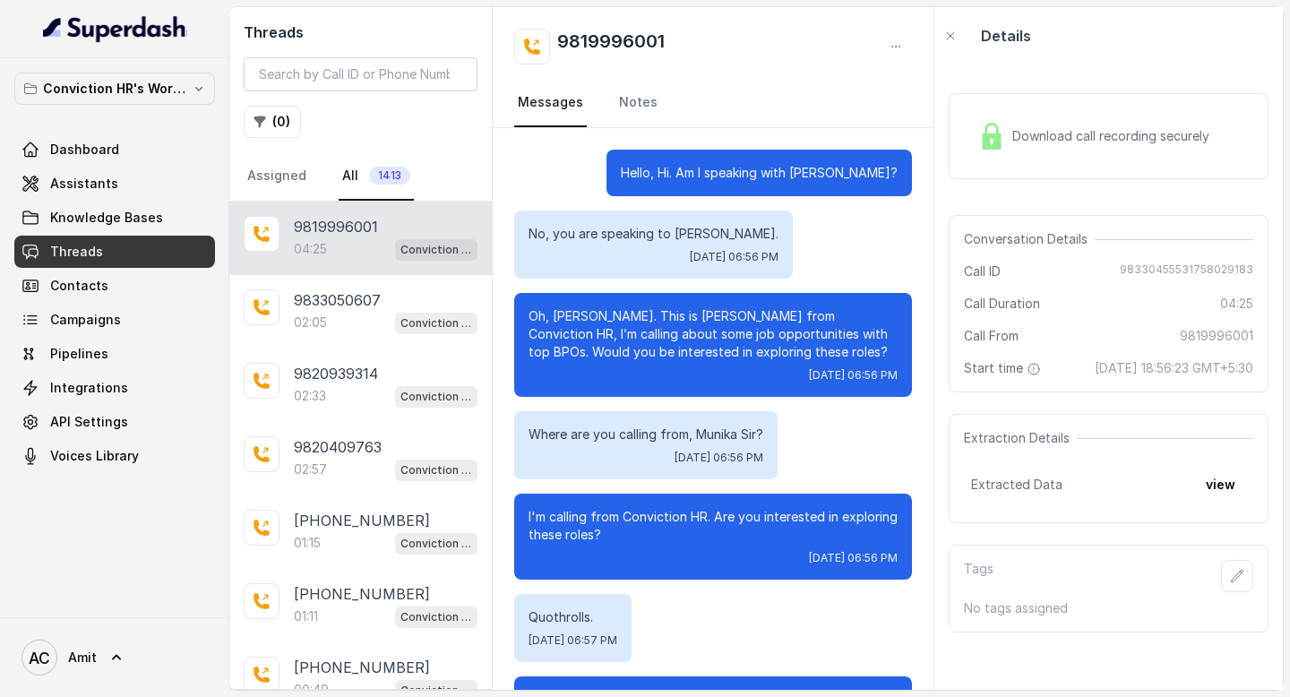
scroll to position [4450, 0]
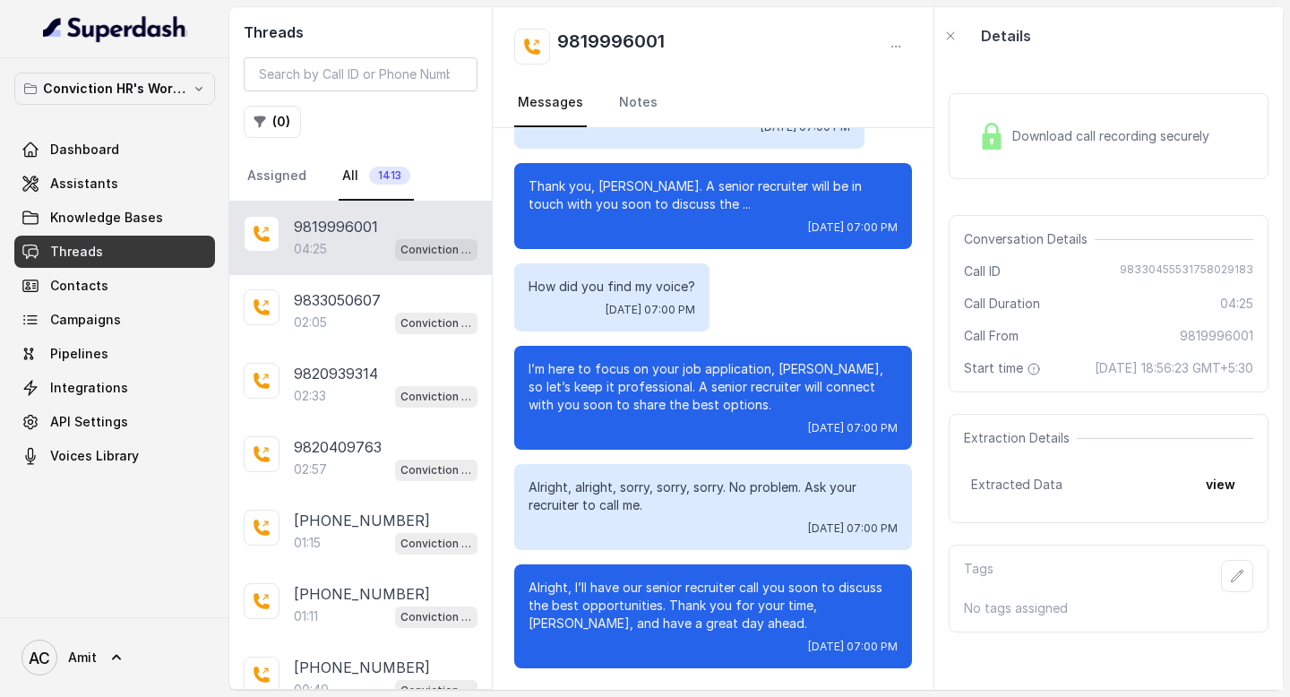
click at [1044, 153] on div "Download call recording securely" at bounding box center [1093, 136] width 245 height 41
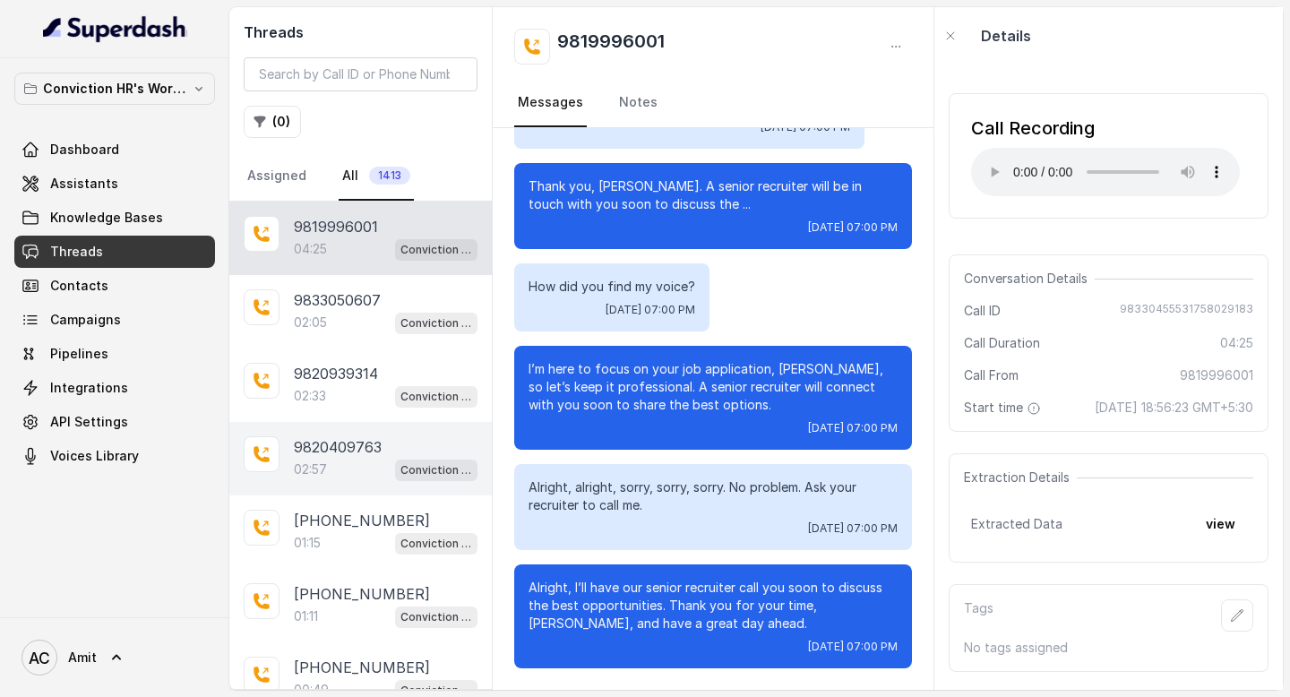
click at [340, 461] on div "02:57 Conviction HR Outbound Assistant" at bounding box center [386, 469] width 184 height 23
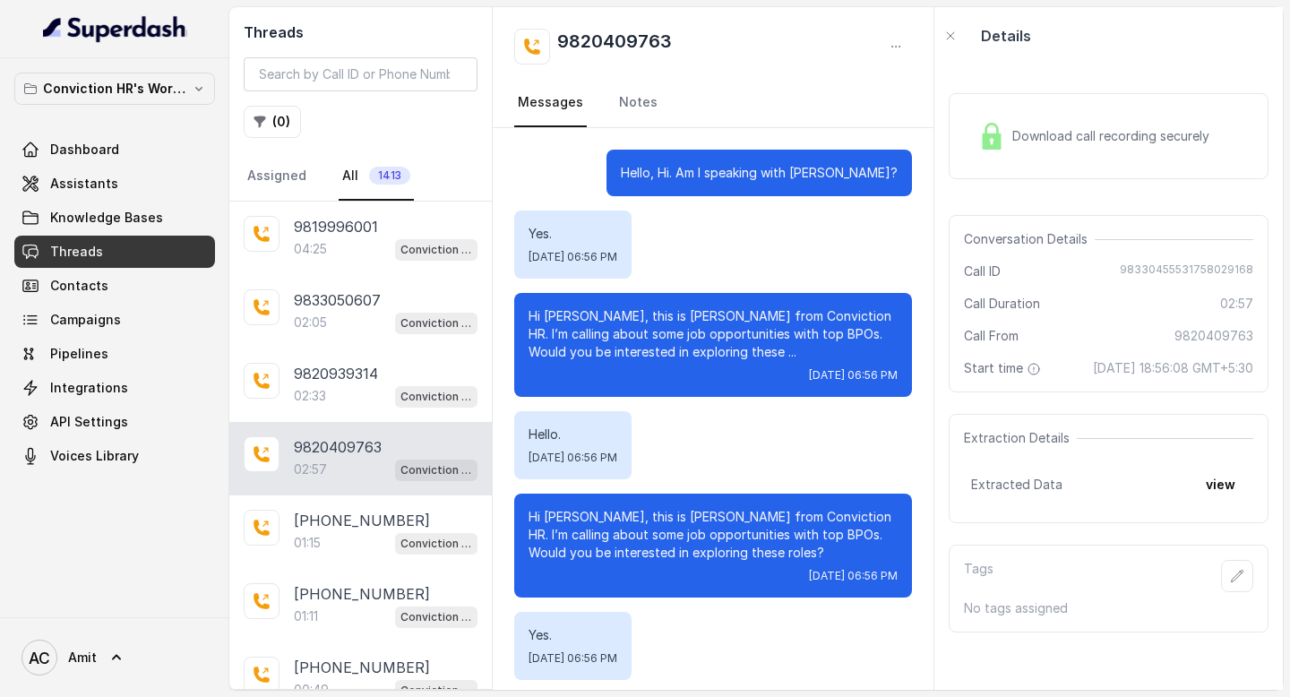
scroll to position [2863, 0]
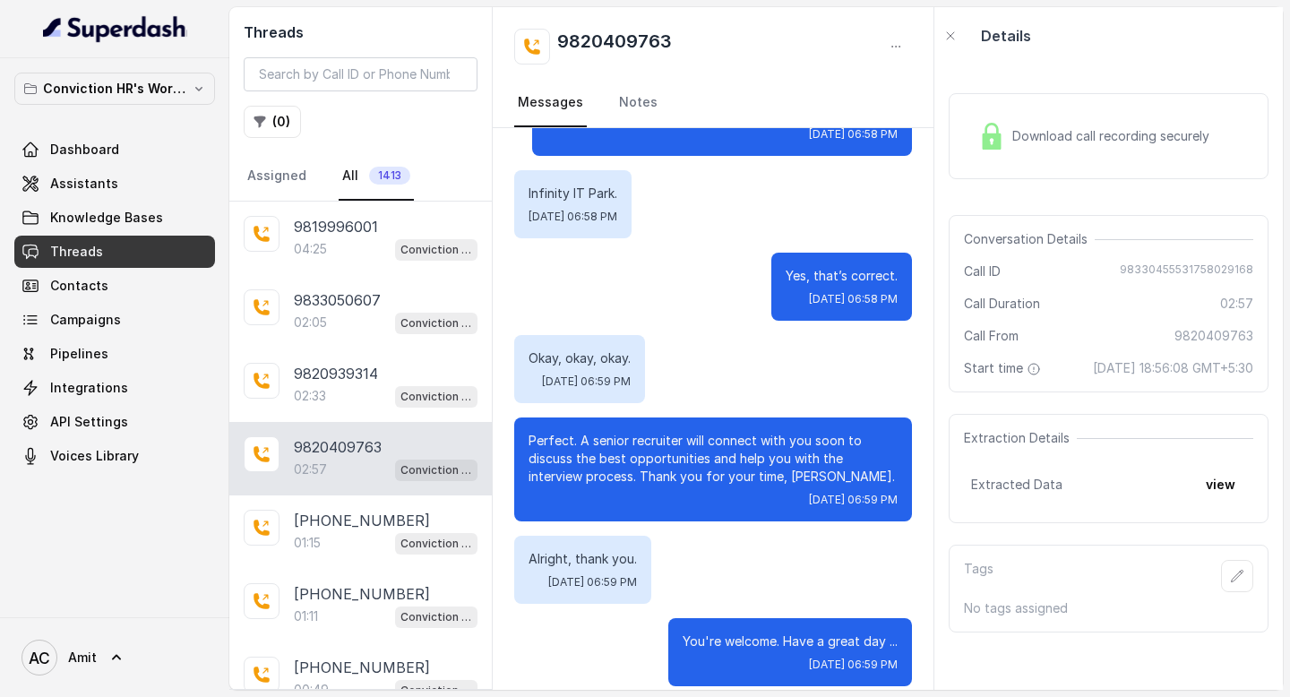
click at [1028, 160] on div "Download call recording securely" at bounding box center [1108, 136] width 320 height 86
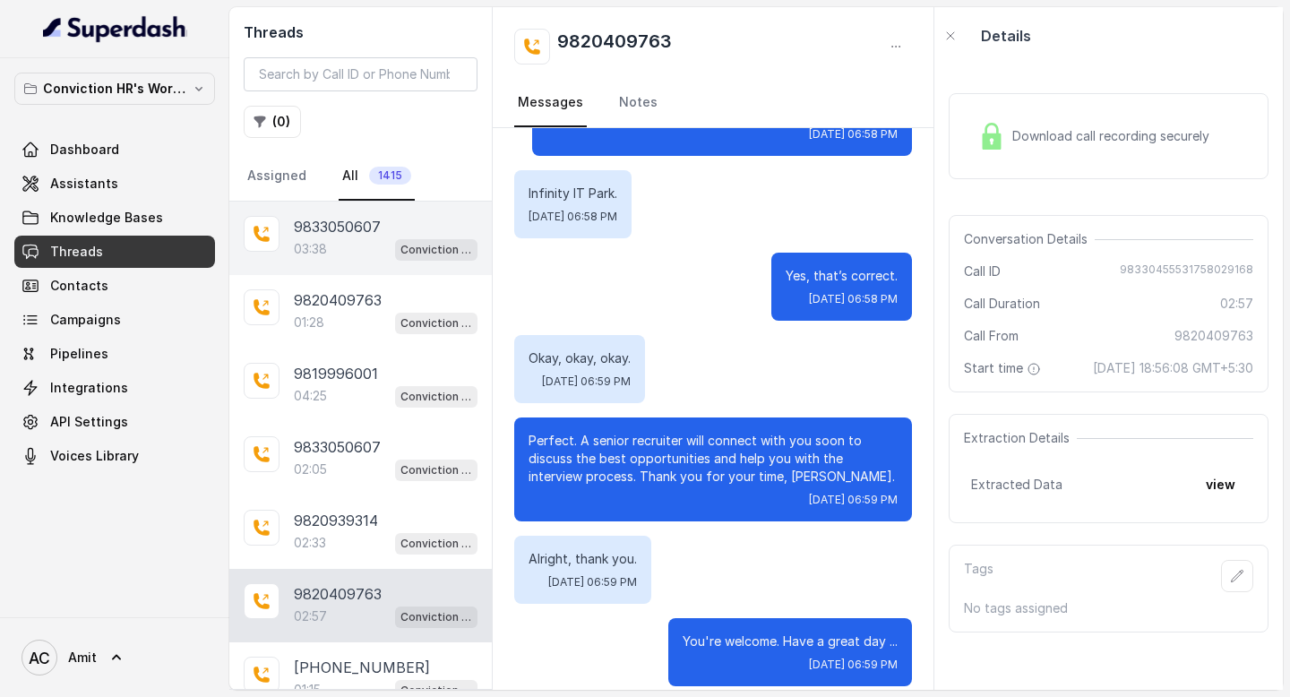
click at [362, 237] on div "03:38 Conviction HR Outbound Assistant" at bounding box center [386, 248] width 184 height 23
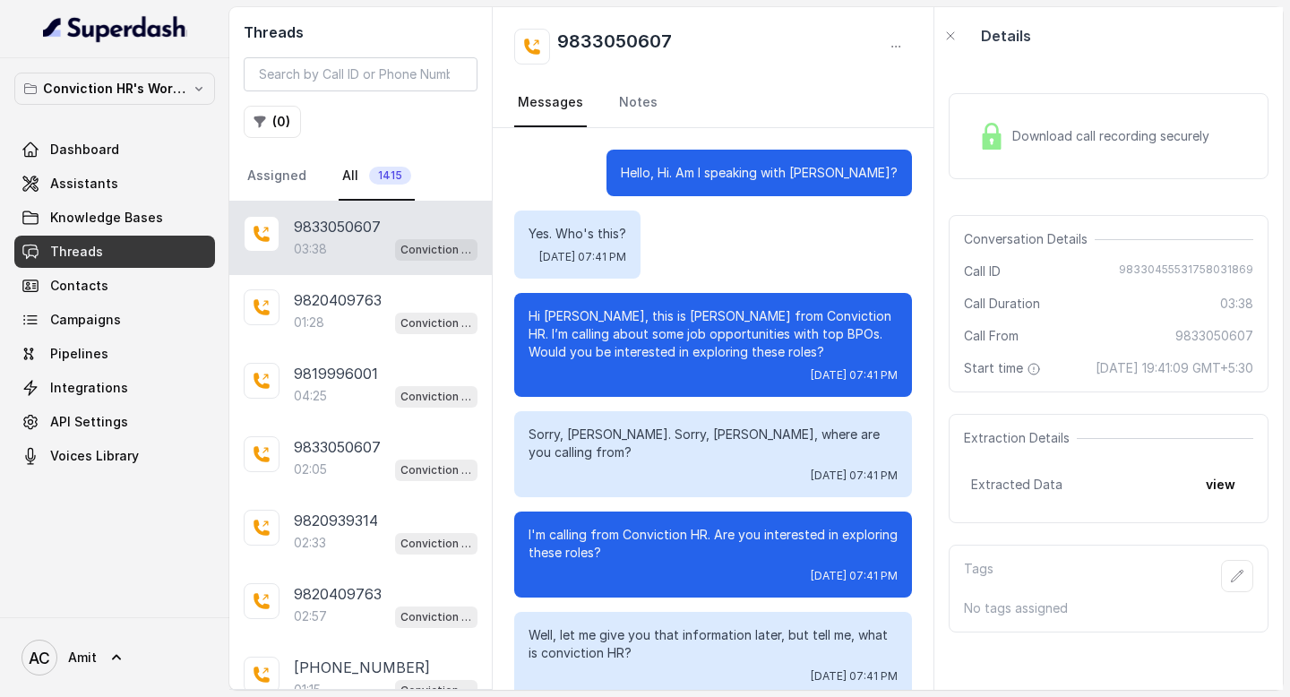
scroll to position [2902, 0]
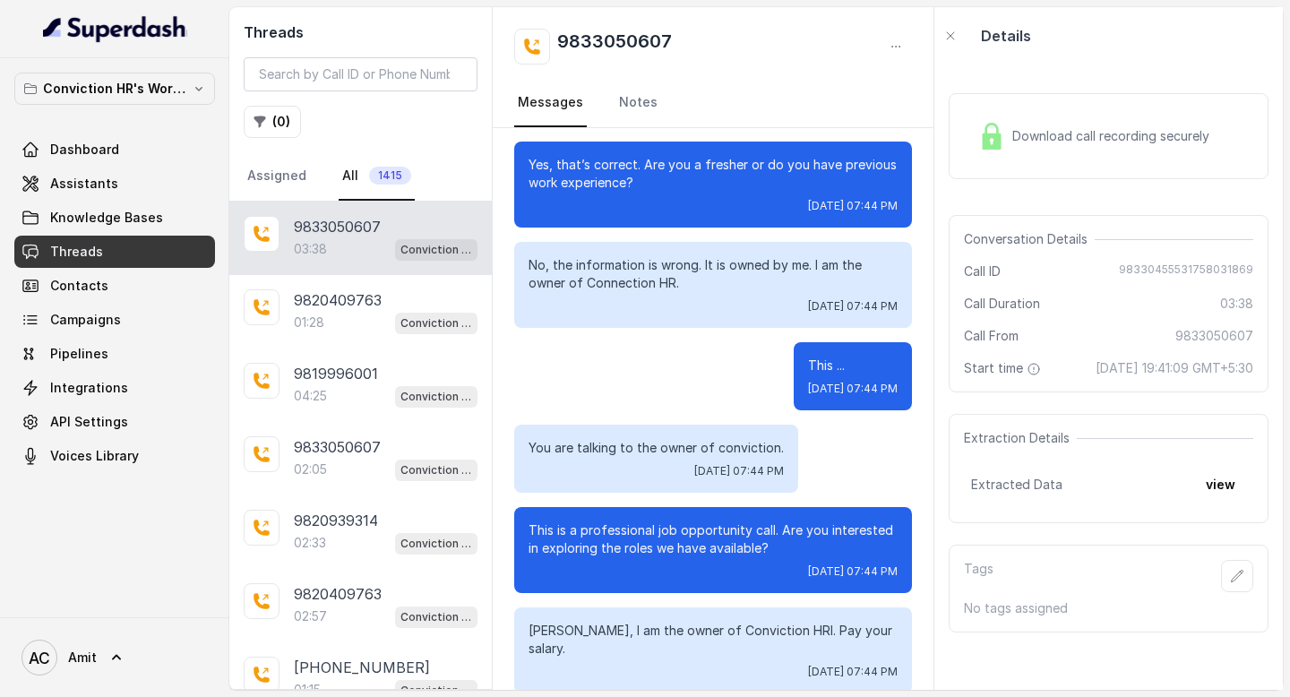
click at [1054, 139] on span "Download call recording securely" at bounding box center [1114, 136] width 204 height 18
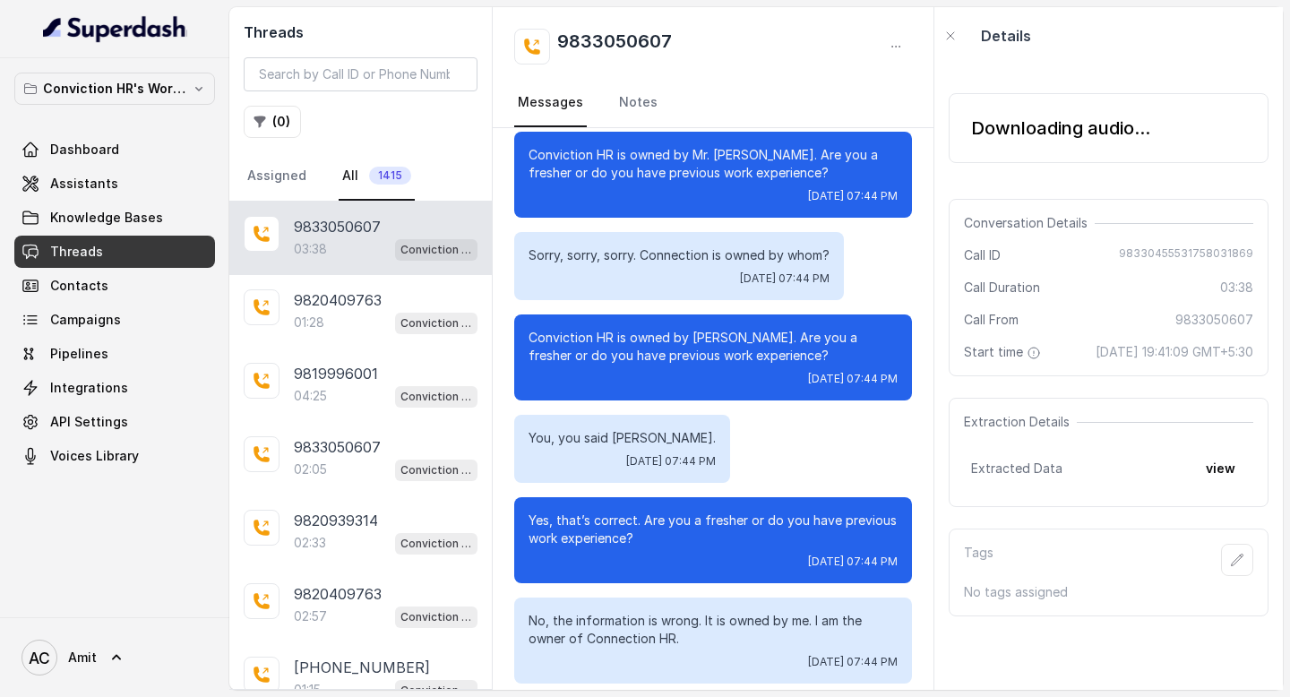
scroll to position [2540, 0]
